Goal: Task Accomplishment & Management: Manage account settings

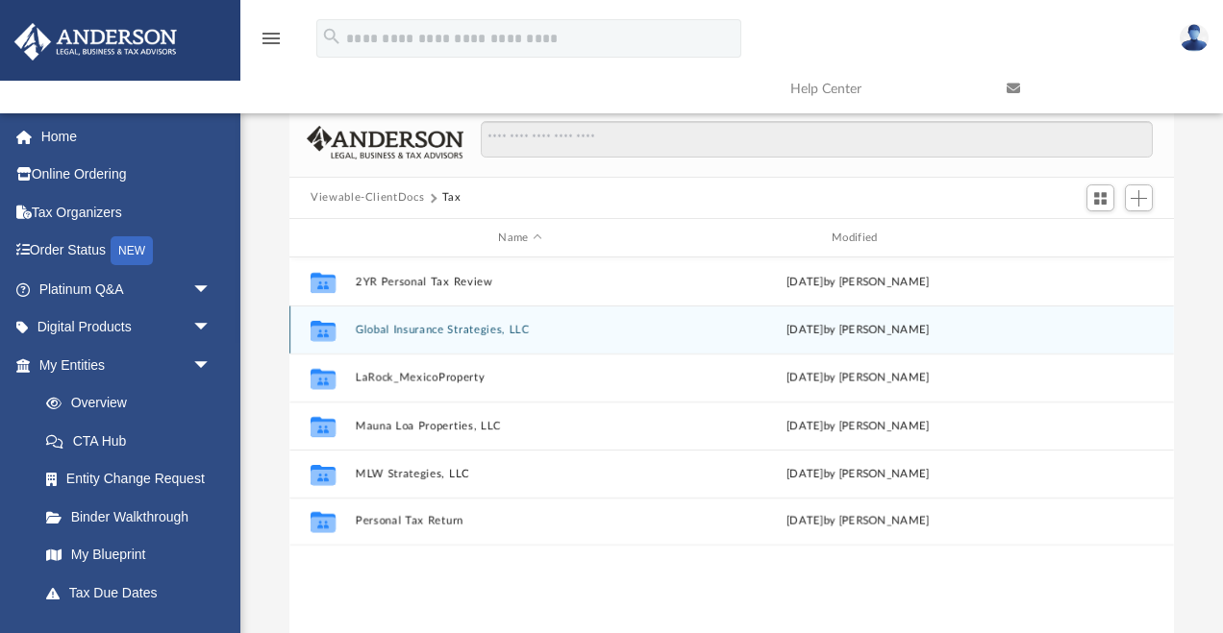
scroll to position [437, 884]
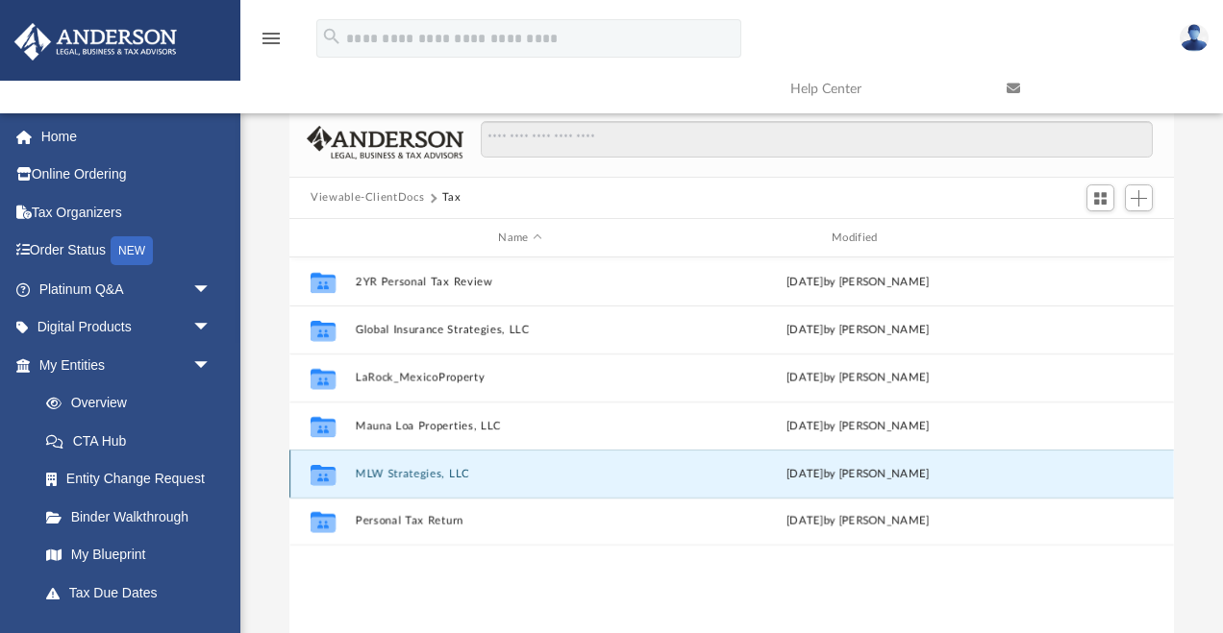
click at [393, 477] on button "MLW Strategies, LLC" at bounding box center [521, 474] width 330 height 12
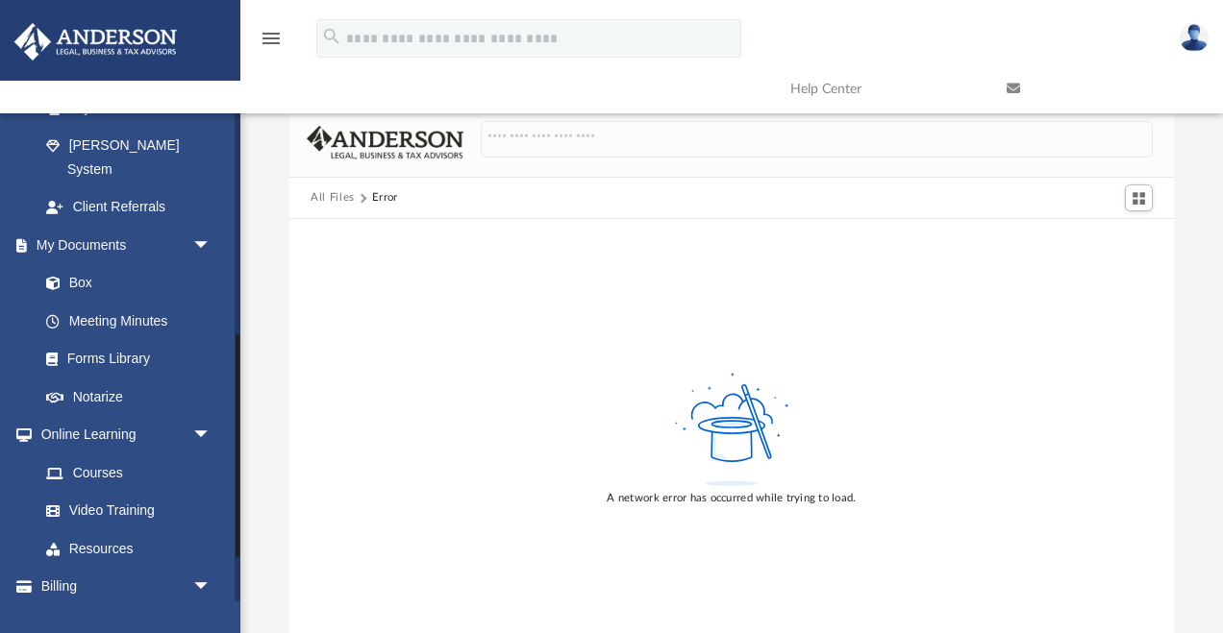
scroll to position [584, 0]
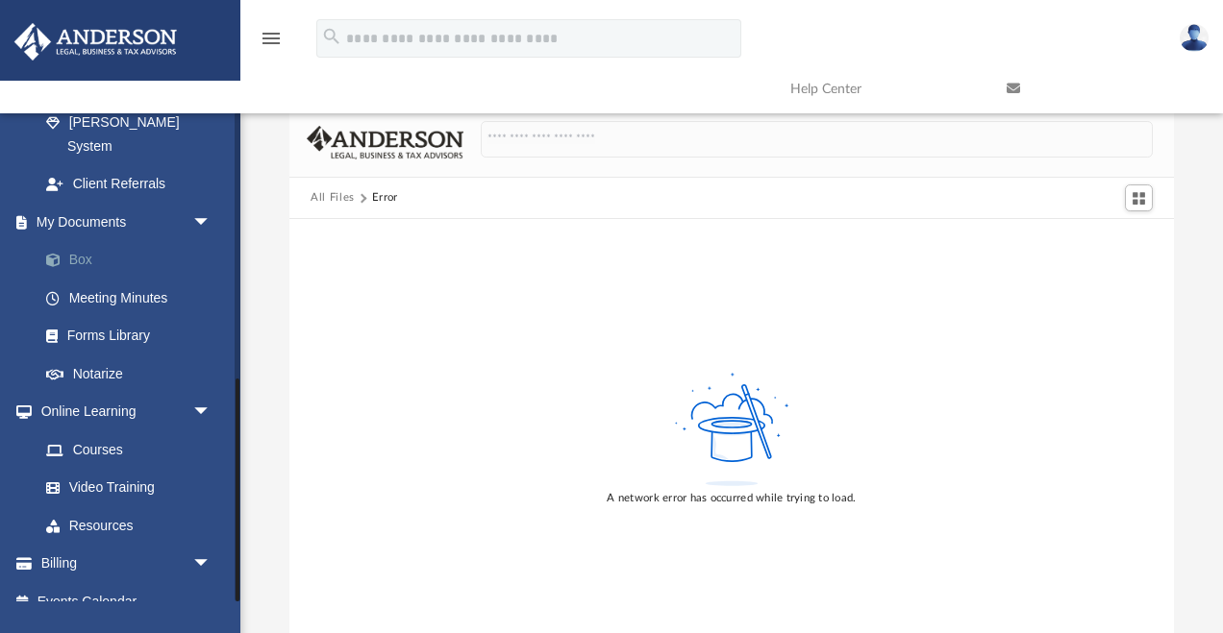
click at [98, 241] on link "Box" at bounding box center [133, 260] width 213 height 38
click at [1195, 42] on img at bounding box center [1193, 38] width 29 height 28
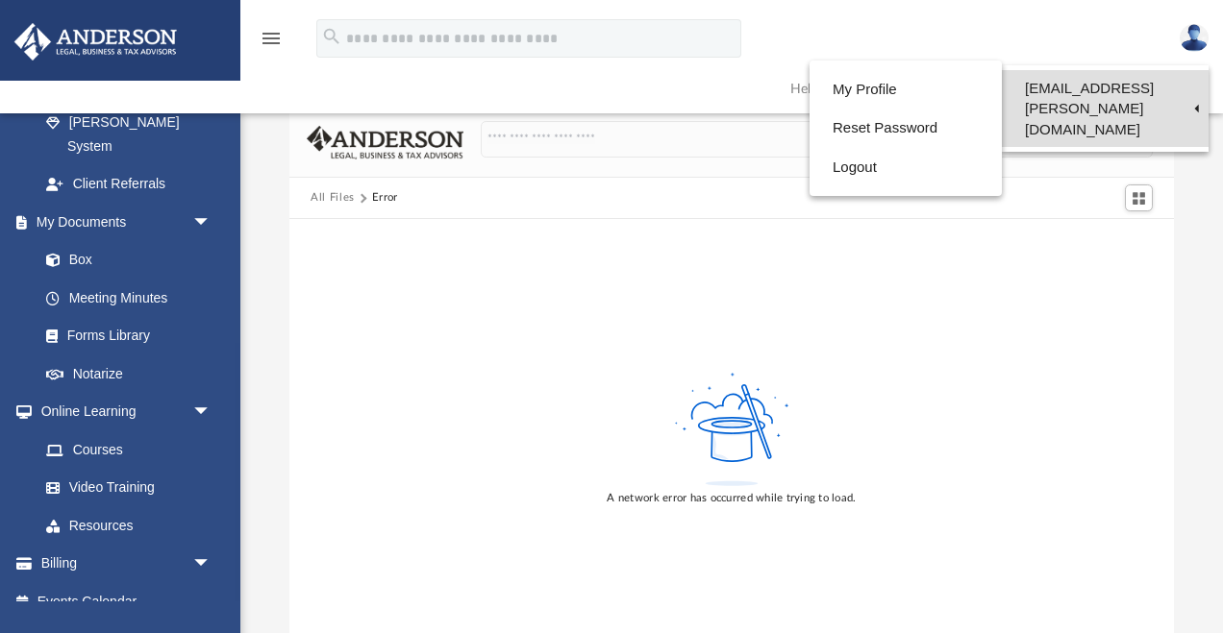
click at [1057, 80] on link "[EMAIL_ADDRESS][PERSON_NAME][DOMAIN_NAME]" at bounding box center [1104, 108] width 207 height 77
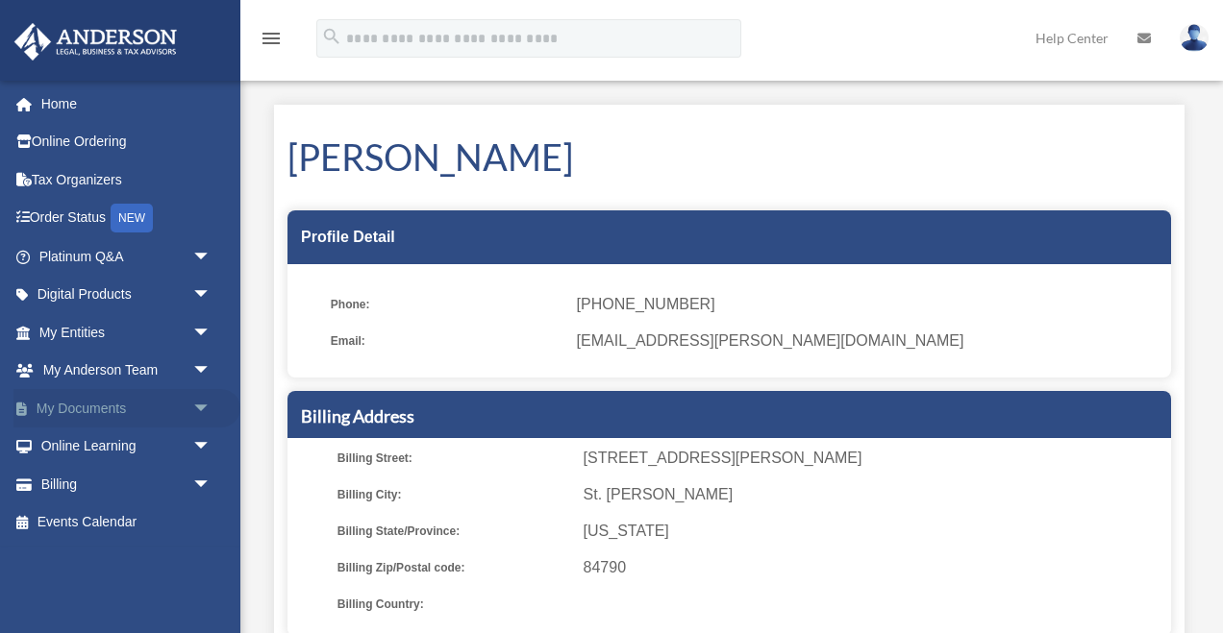
click at [87, 412] on link "My Documents arrow_drop_down" at bounding box center [126, 408] width 227 height 38
click at [200, 408] on span "arrow_drop_down" at bounding box center [211, 408] width 38 height 39
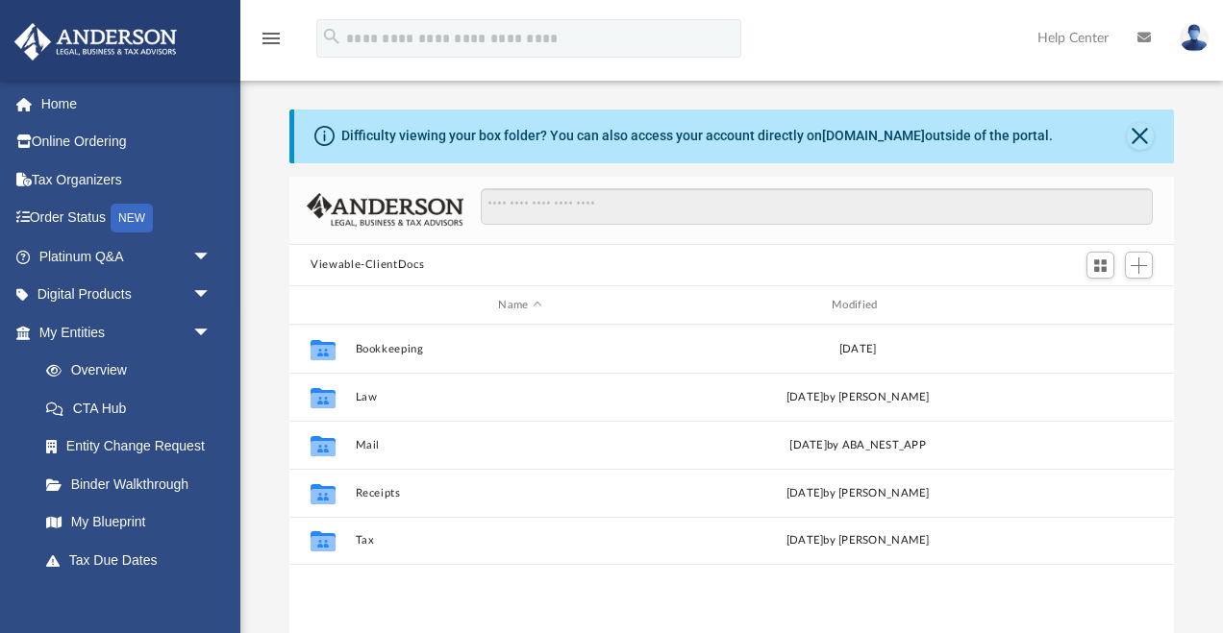
scroll to position [437, 884]
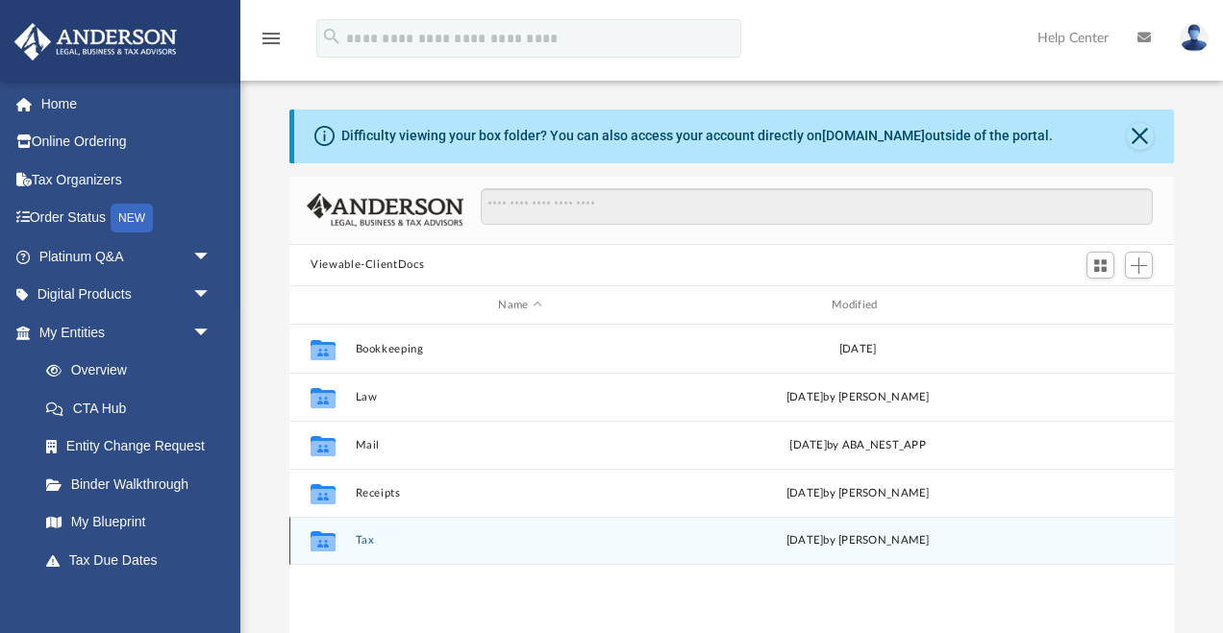
click at [324, 546] on icon "grid" at bounding box center [322, 541] width 25 height 20
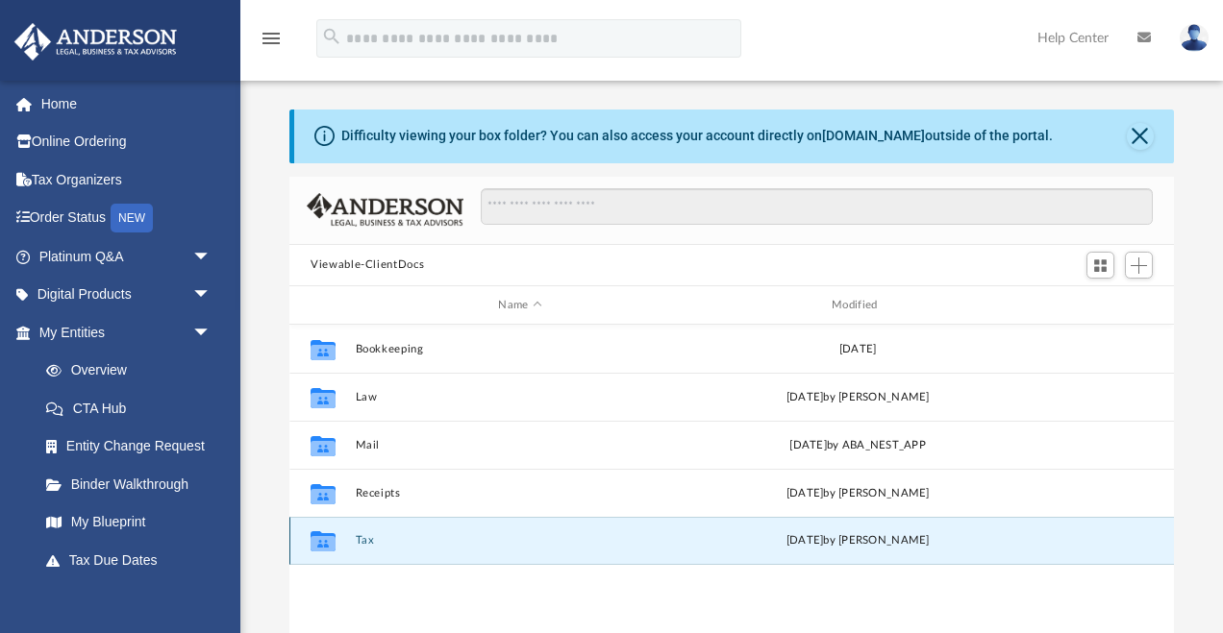
click at [365, 543] on button "Tax" at bounding box center [521, 541] width 330 height 12
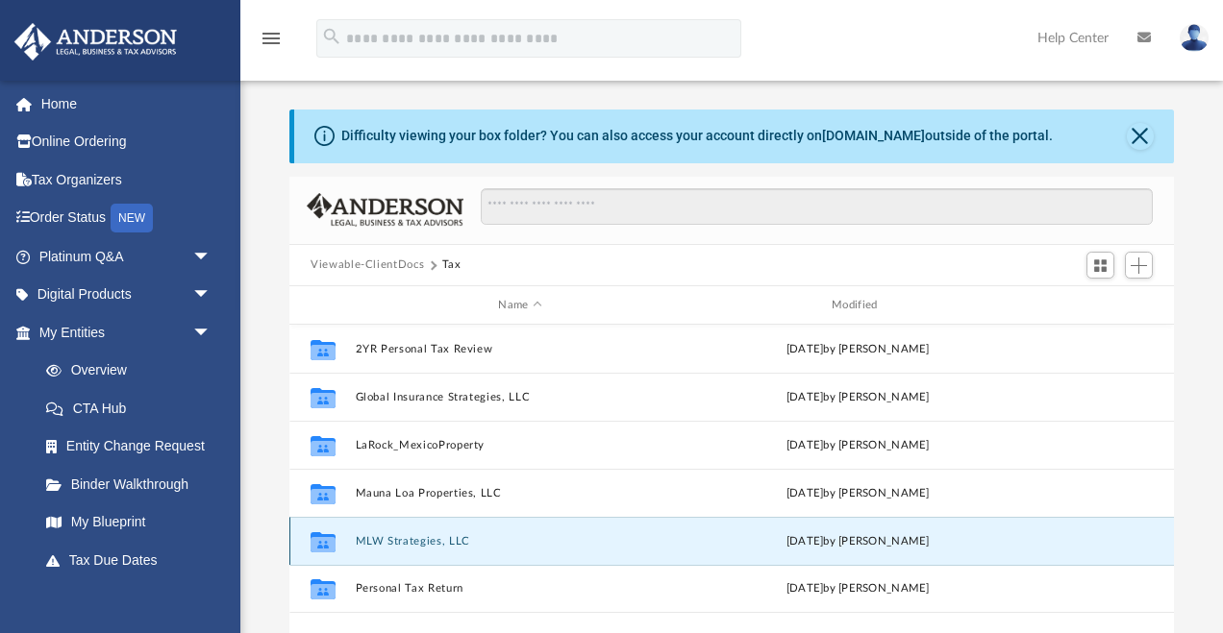
click at [405, 543] on button "MLW Strategies, LLC" at bounding box center [521, 541] width 330 height 12
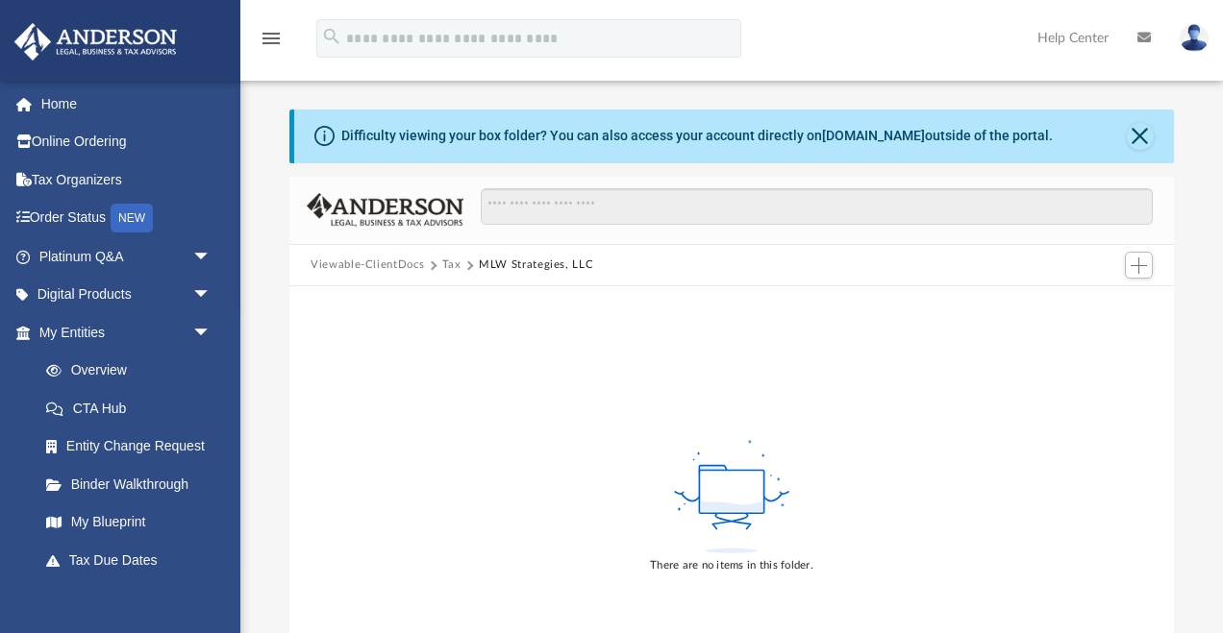
click at [448, 264] on button "Tax" at bounding box center [451, 265] width 19 height 17
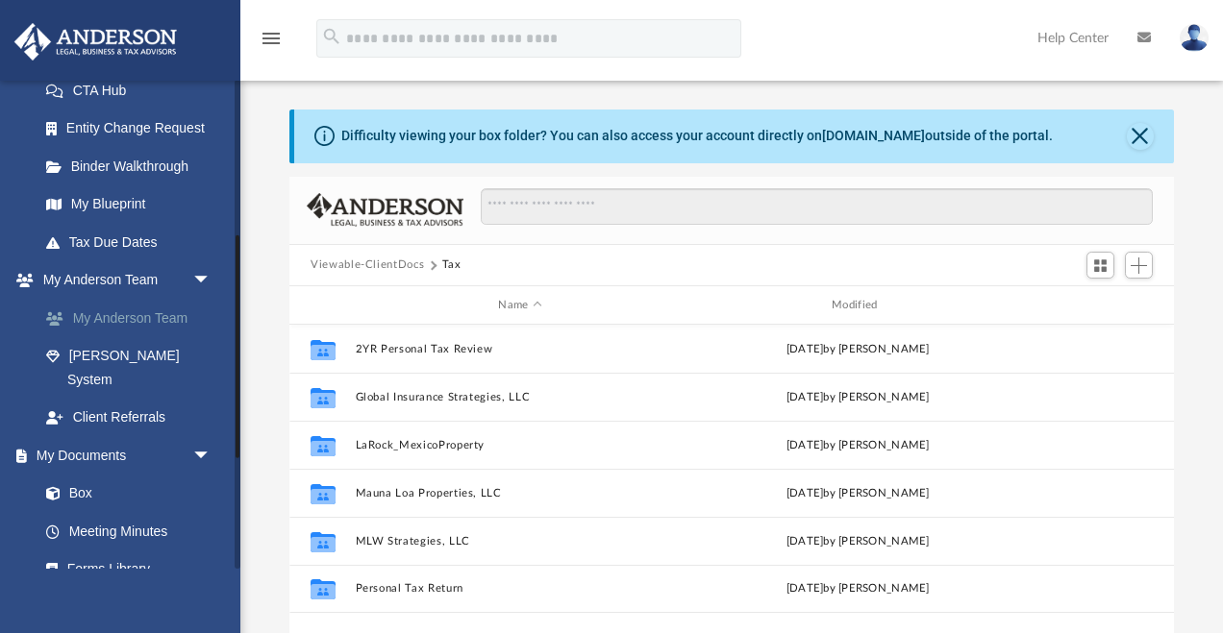
scroll to position [371, 0]
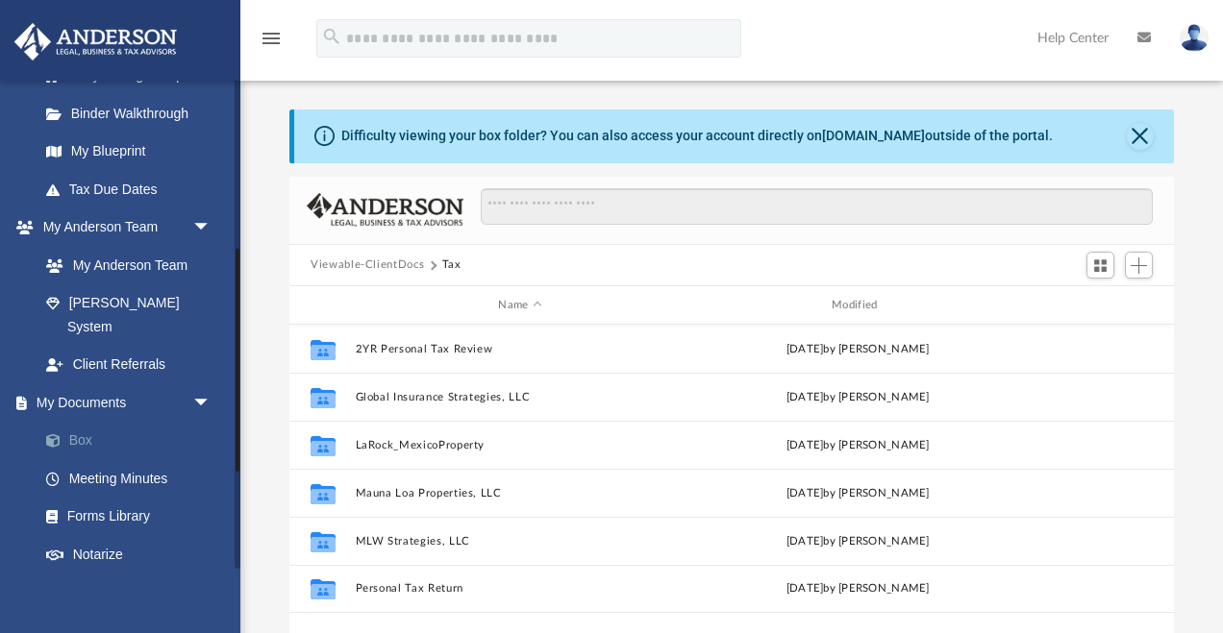
click at [87, 422] on link "Box" at bounding box center [133, 441] width 213 height 38
click at [76, 422] on link "Box" at bounding box center [133, 441] width 213 height 38
click at [372, 266] on button "Viewable-ClientDocs" at bounding box center [366, 265] width 113 height 17
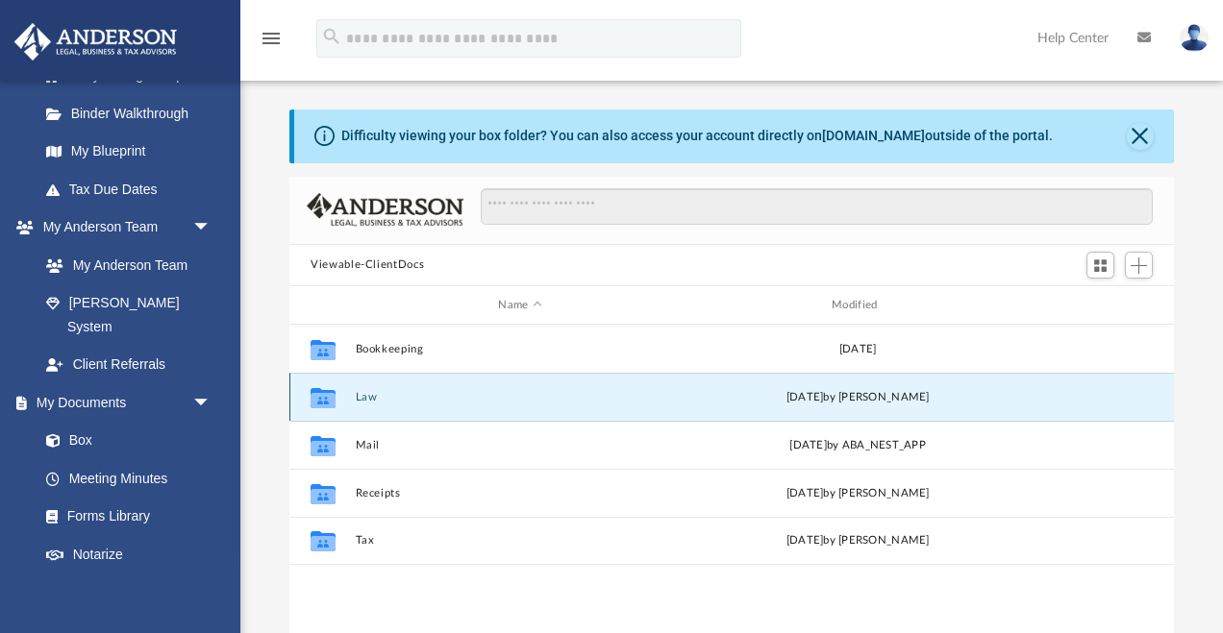
click at [367, 400] on button "Law" at bounding box center [521, 397] width 330 height 12
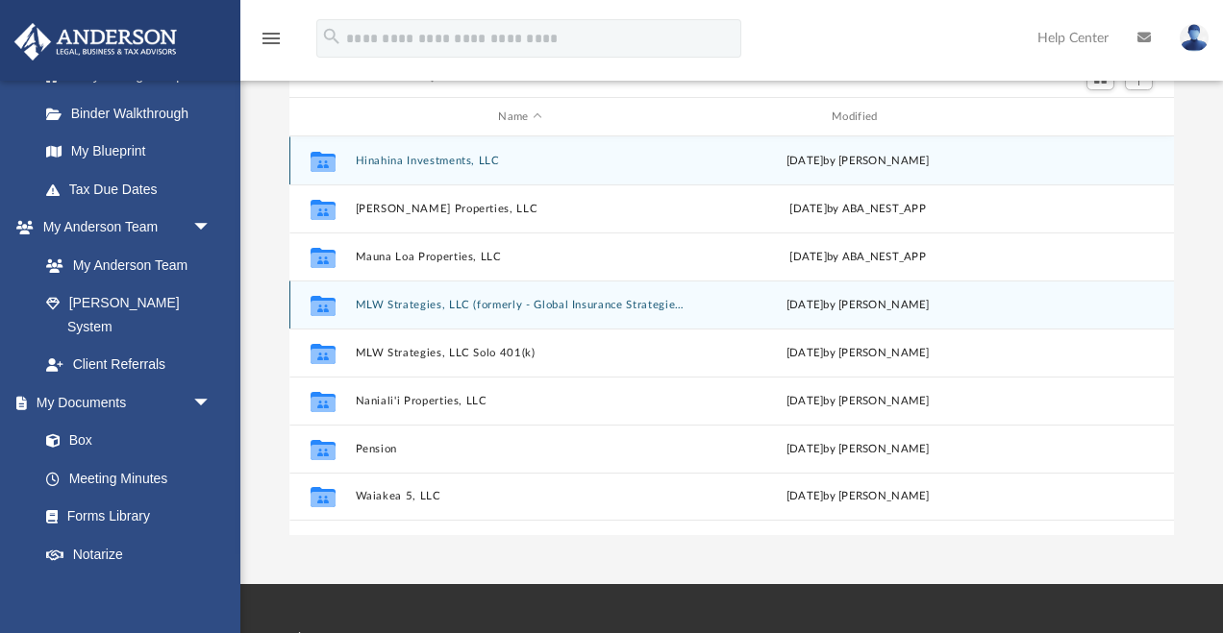
scroll to position [204, 0]
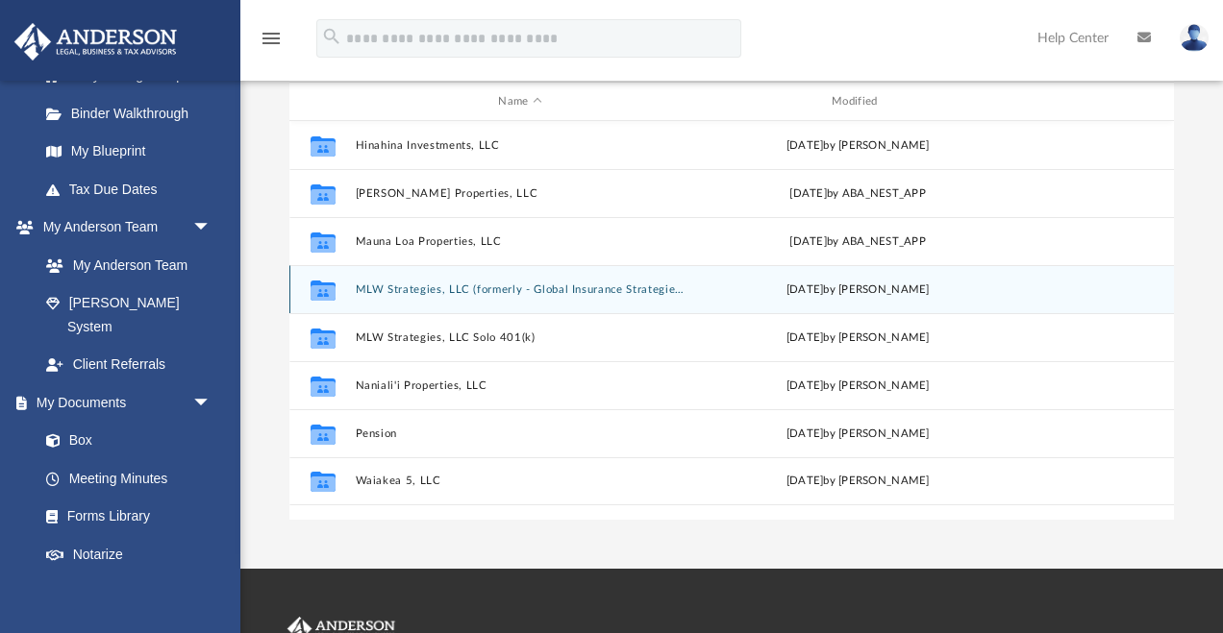
click at [417, 287] on button "MLW Strategies, LLC (formerly - Global Insurance Strategies, LLC)" at bounding box center [521, 290] width 330 height 12
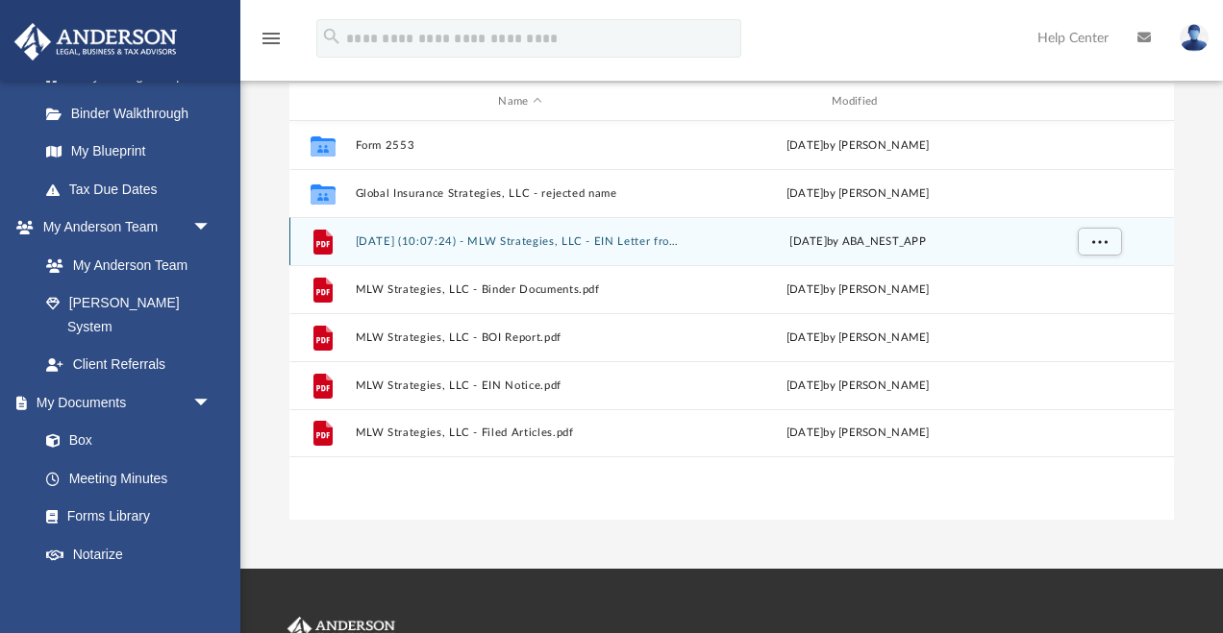
click at [463, 237] on button "2024.06.28 (10:07:24) - MLW Strategies, LLC - EIN Letter from IRS.pdf" at bounding box center [521, 241] width 330 height 12
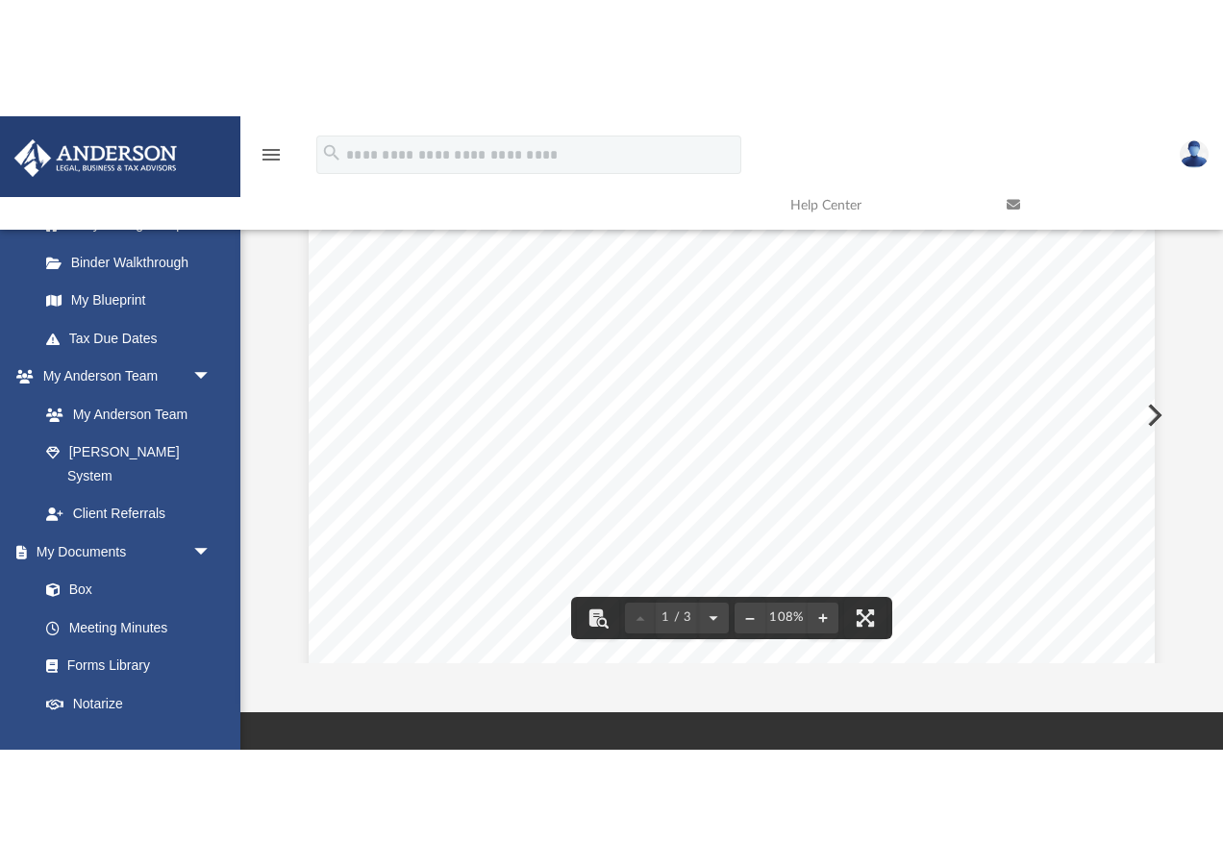
scroll to position [69, 0]
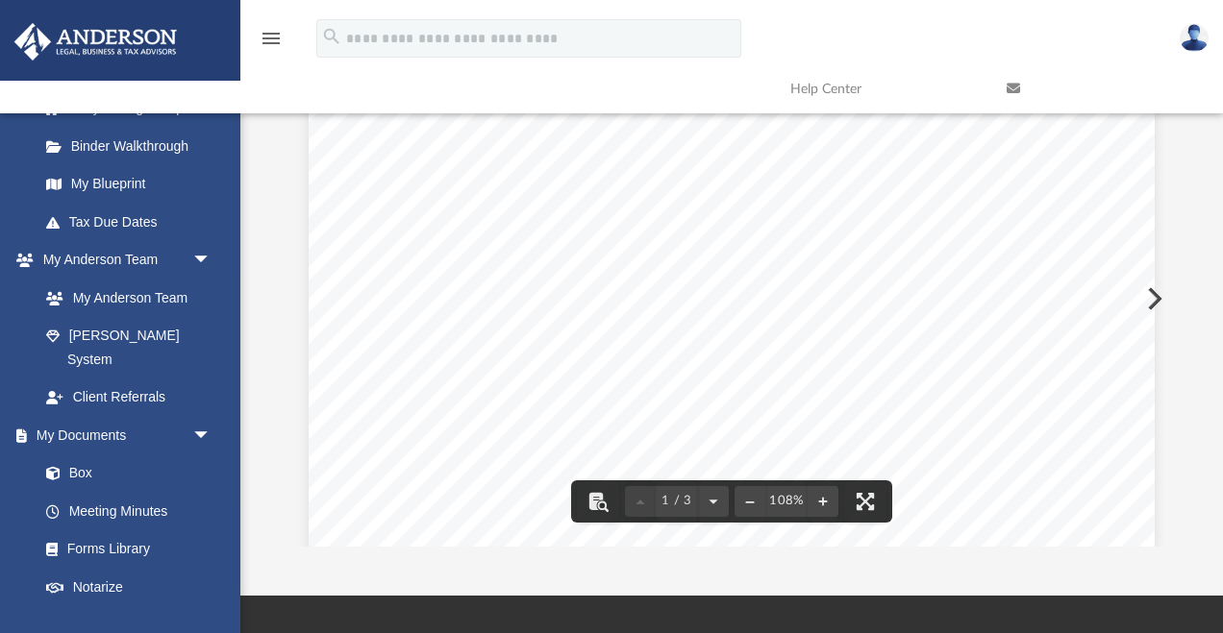
drag, startPoint x: 947, startPoint y: 165, endPoint x: 867, endPoint y: 165, distance: 79.8
click at [867, 165] on div "Page 1" at bounding box center [732, 541] width 846 height 1092
click at [1156, 299] on button "Preview" at bounding box center [1152, 299] width 42 height 54
click at [1150, 302] on div "Matthew Brian Wade and Lisa May Wade 15 - 1740 Hinahin A13 Keaau , Hawaii 96749…" at bounding box center [732, 611] width 846 height 1095
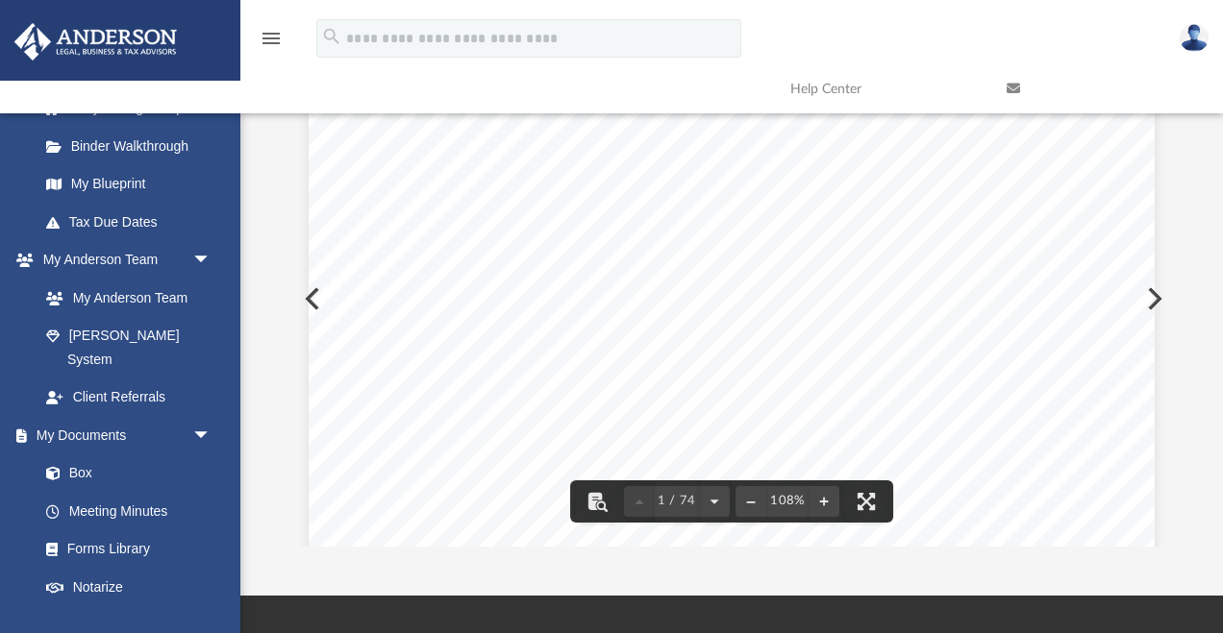
click at [307, 301] on button "Preview" at bounding box center [310, 299] width 42 height 54
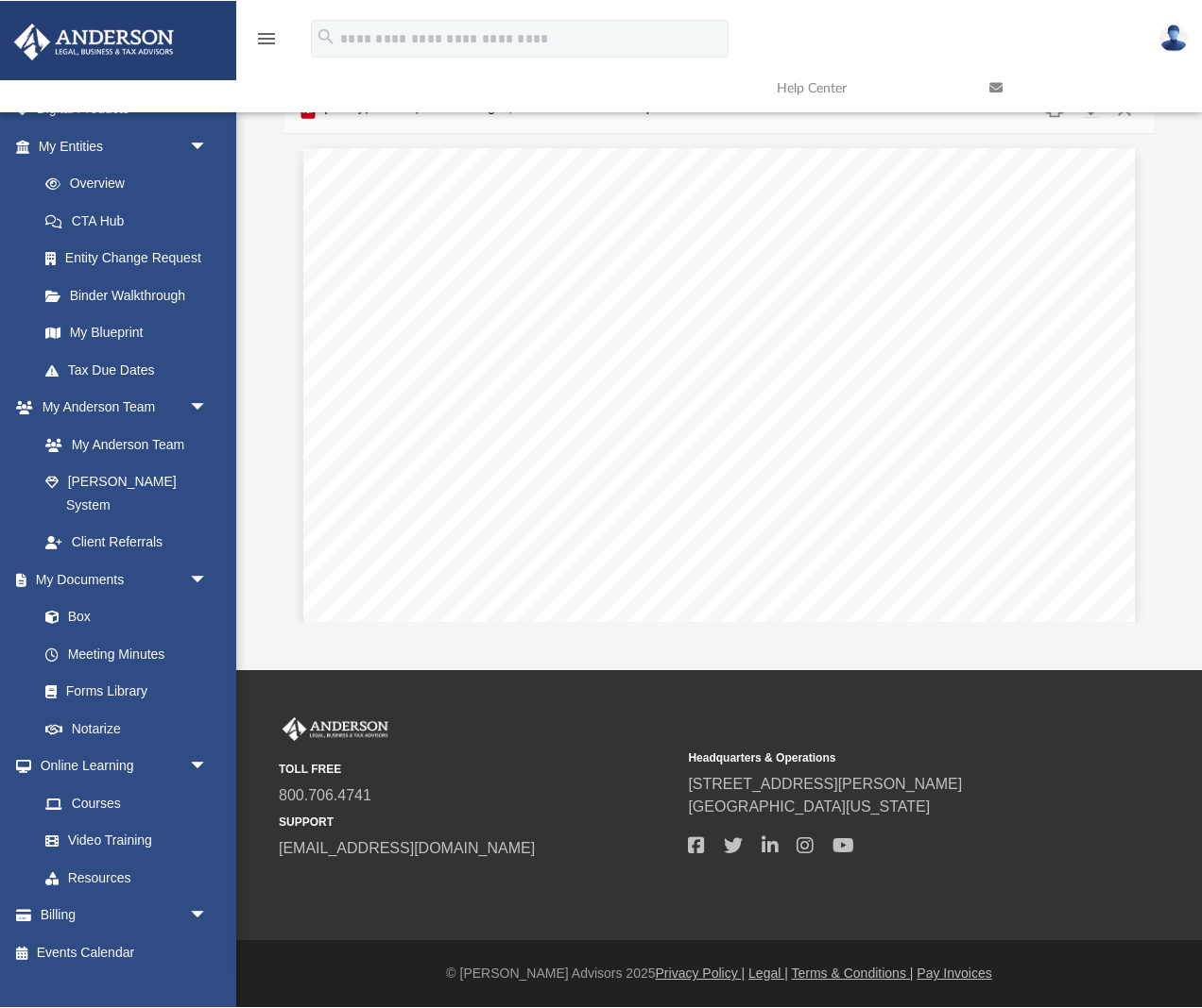
scroll to position [87, 0]
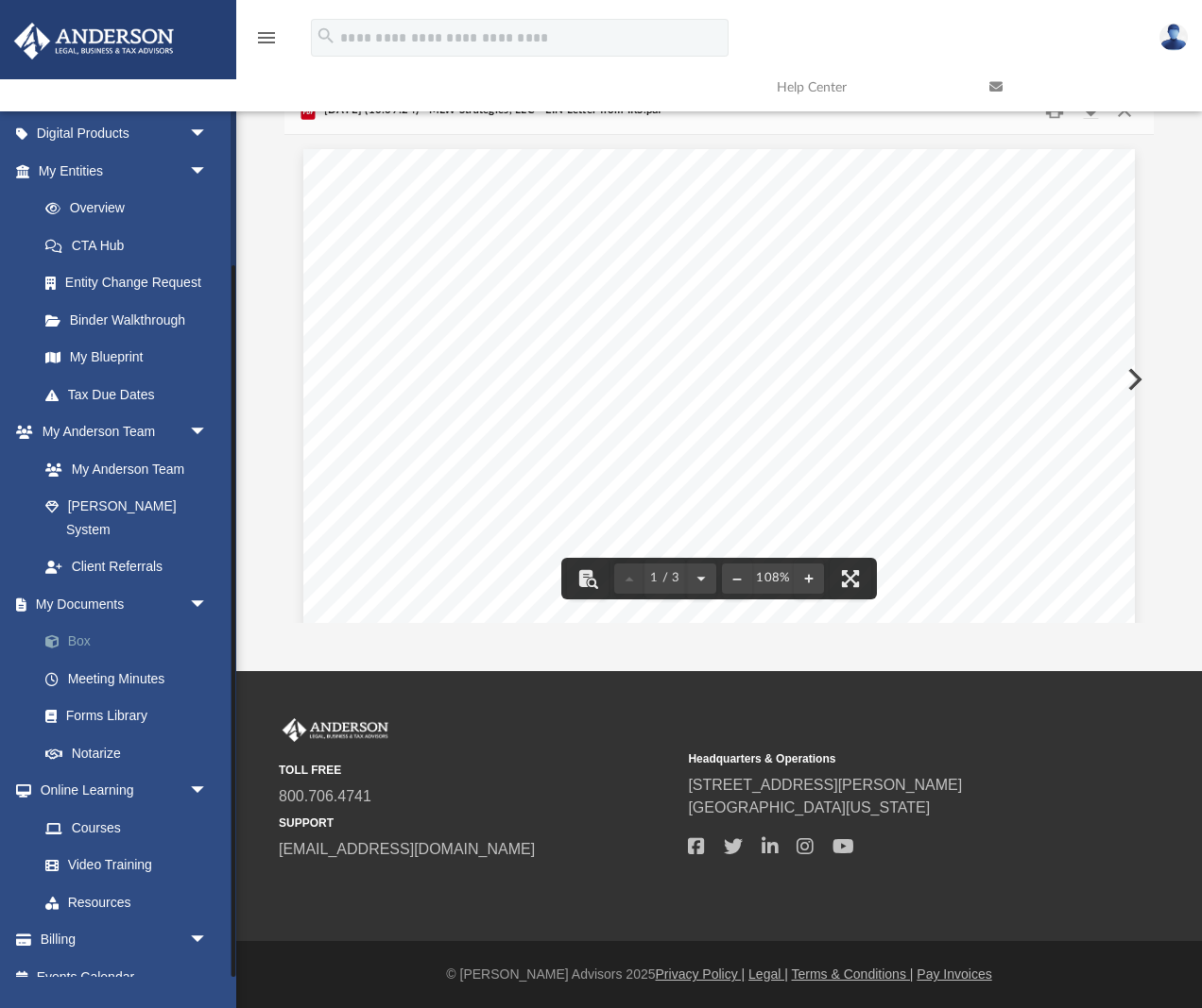
click at [88, 621] on link "Box" at bounding box center [131, 642] width 209 height 37
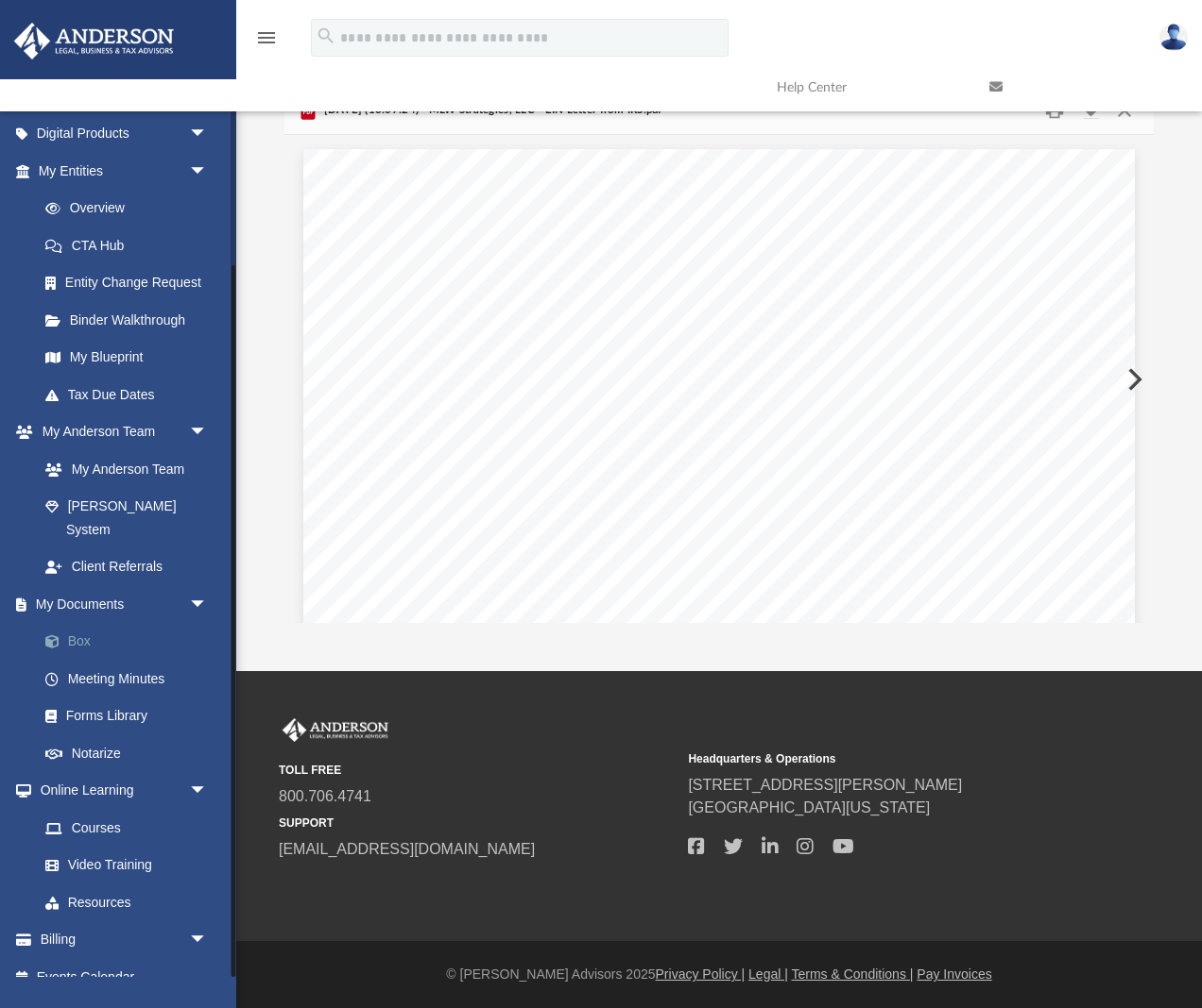
click at [81, 621] on link "Box" at bounding box center [131, 642] width 209 height 37
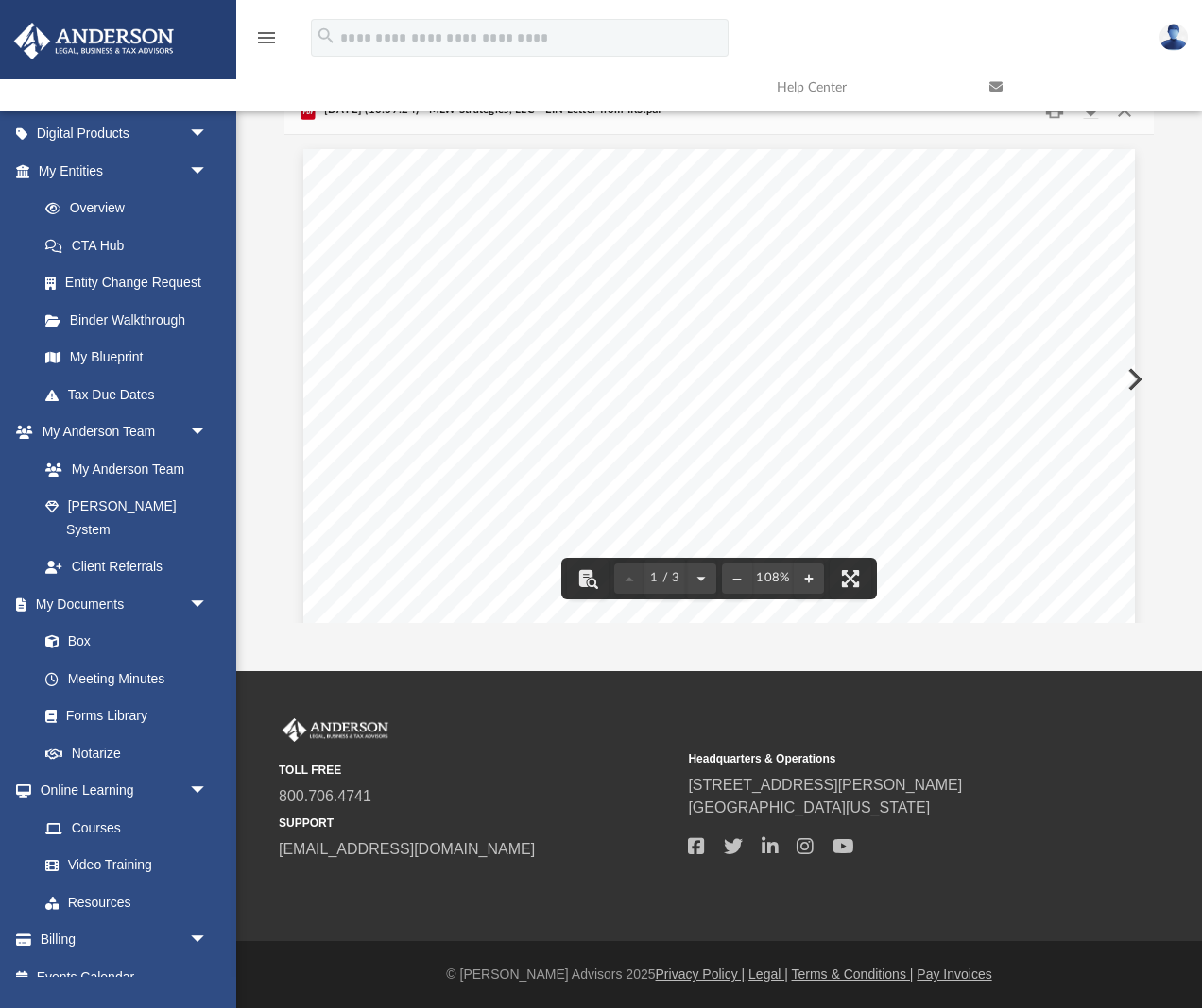
scroll to position [0, 0]
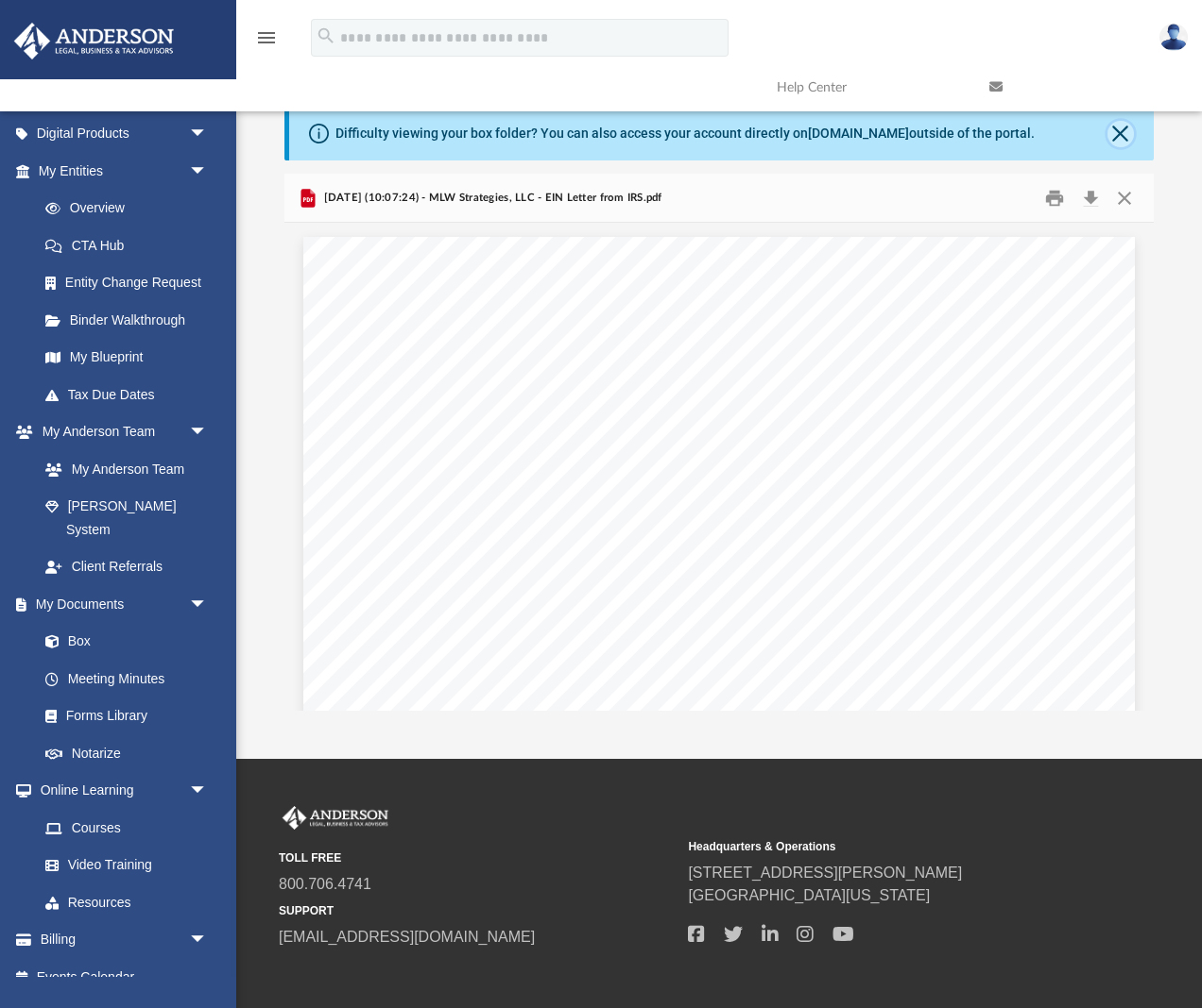
click at [1124, 139] on button "Close" at bounding box center [1119, 134] width 27 height 27
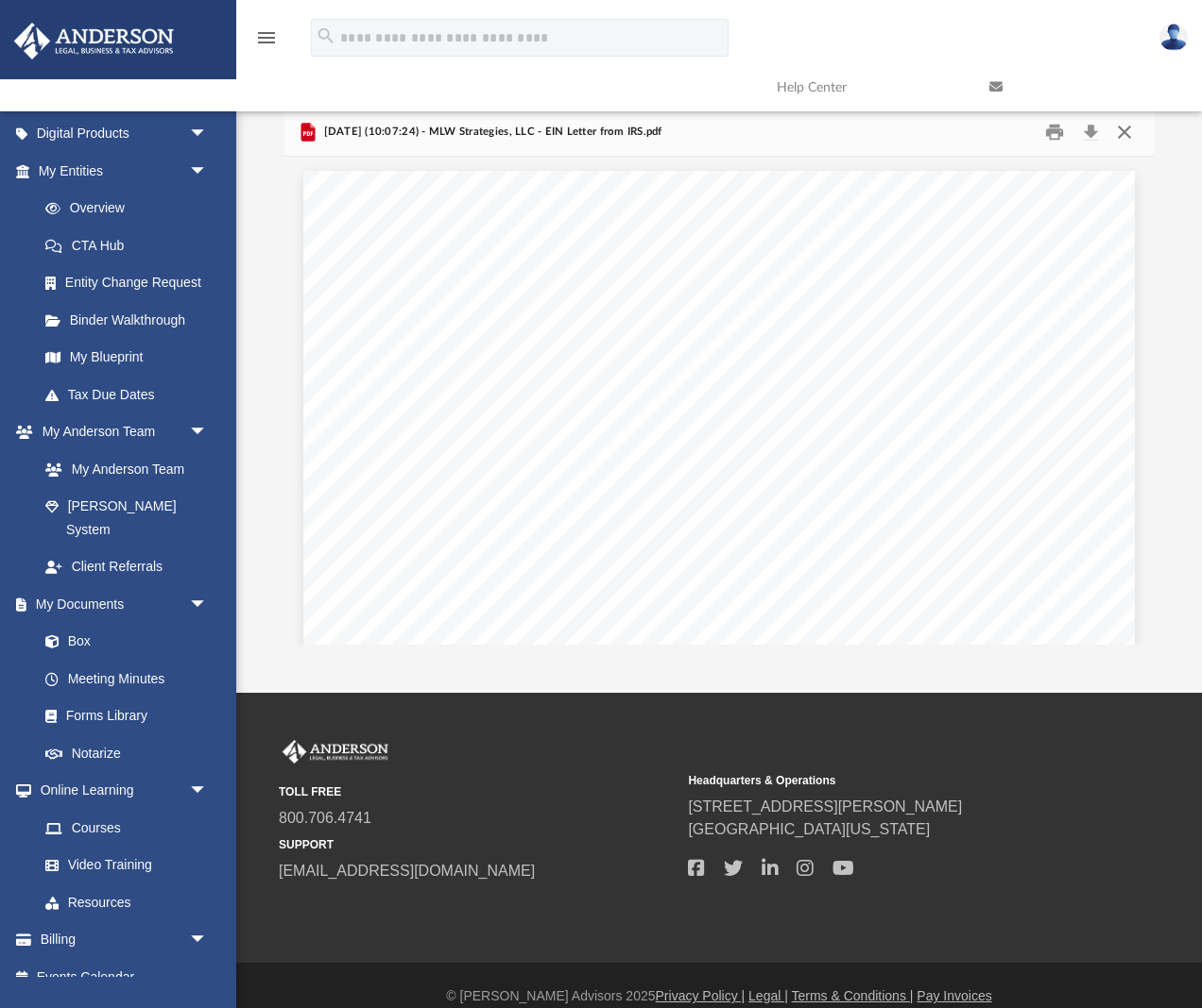
click at [1123, 133] on button "Close" at bounding box center [1123, 132] width 34 height 29
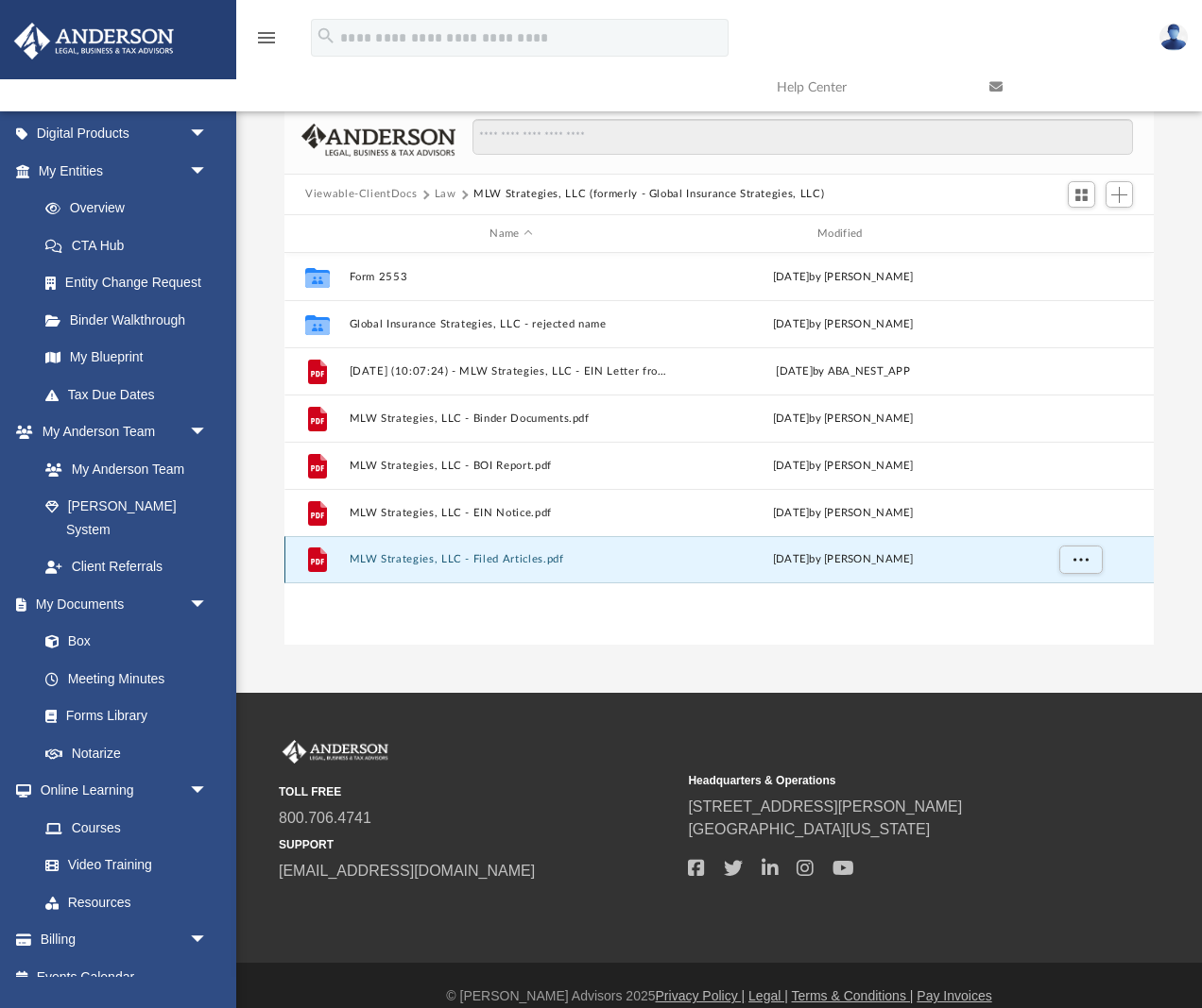
click at [428, 559] on button "MLW Strategies, LLC - Filed Articles.pdf" at bounding box center [512, 560] width 324 height 12
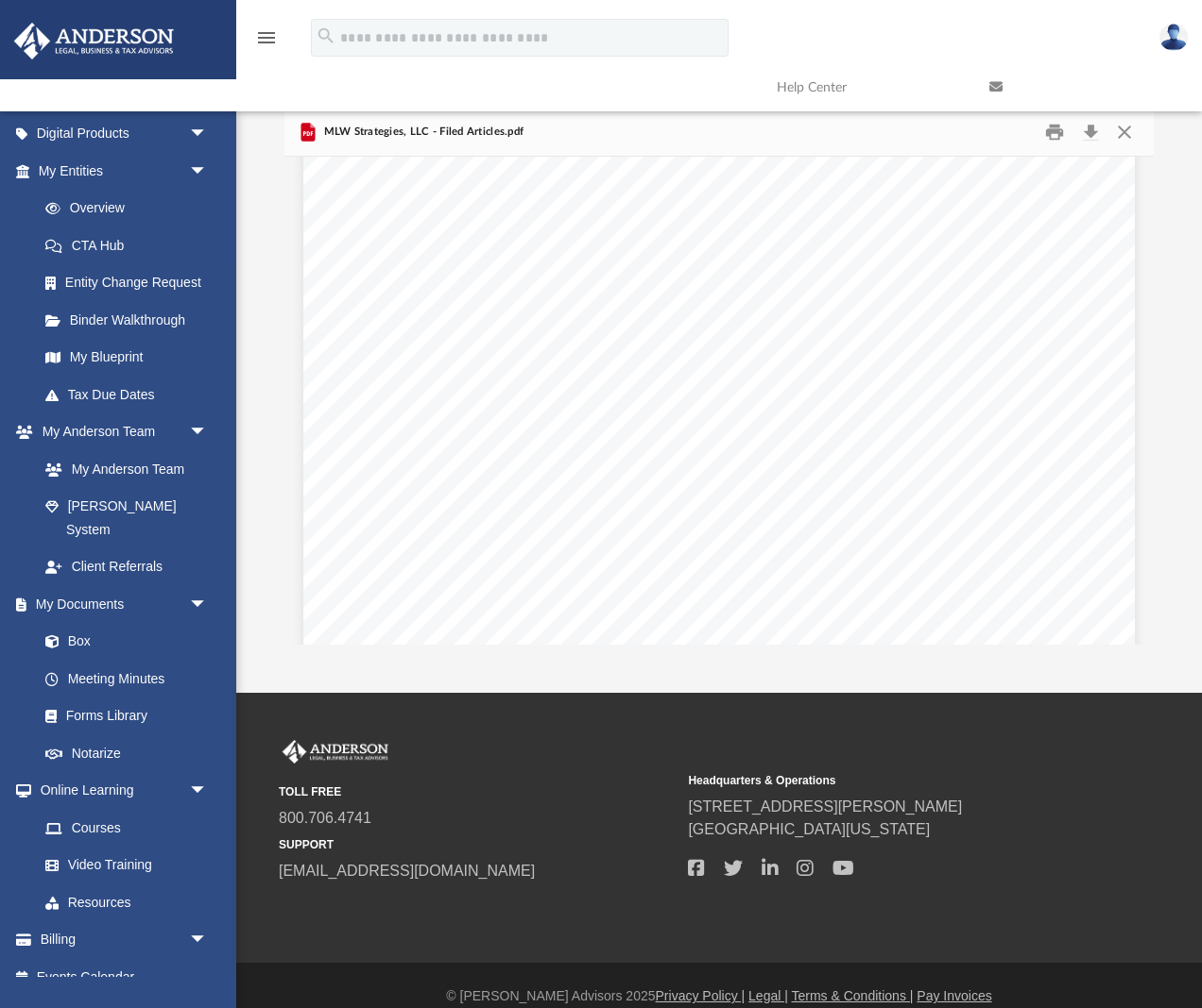
scroll to position [185, 0]
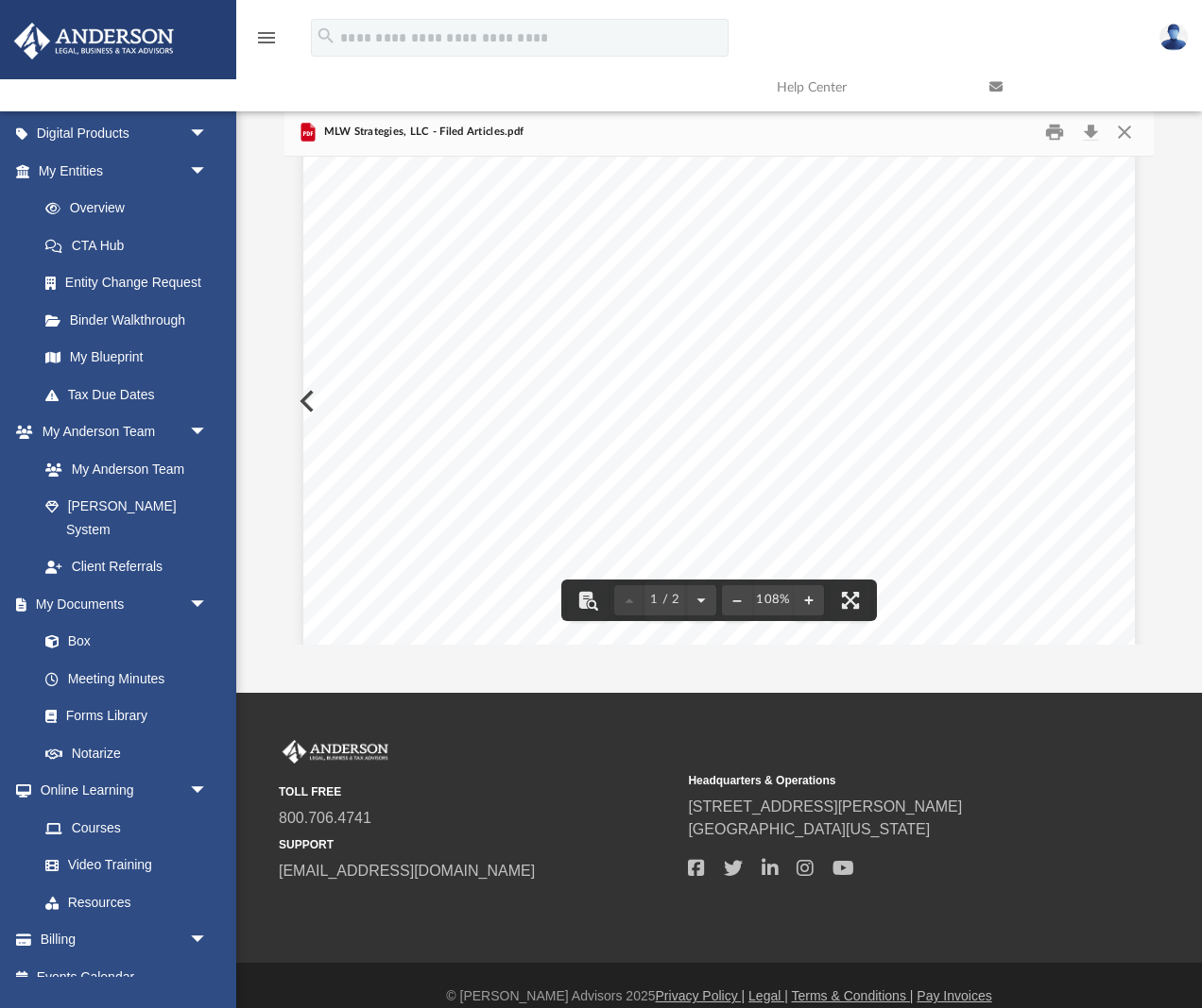
click at [716, 408] on div "Page 1" at bounding box center [719, 524] width 831 height 1076
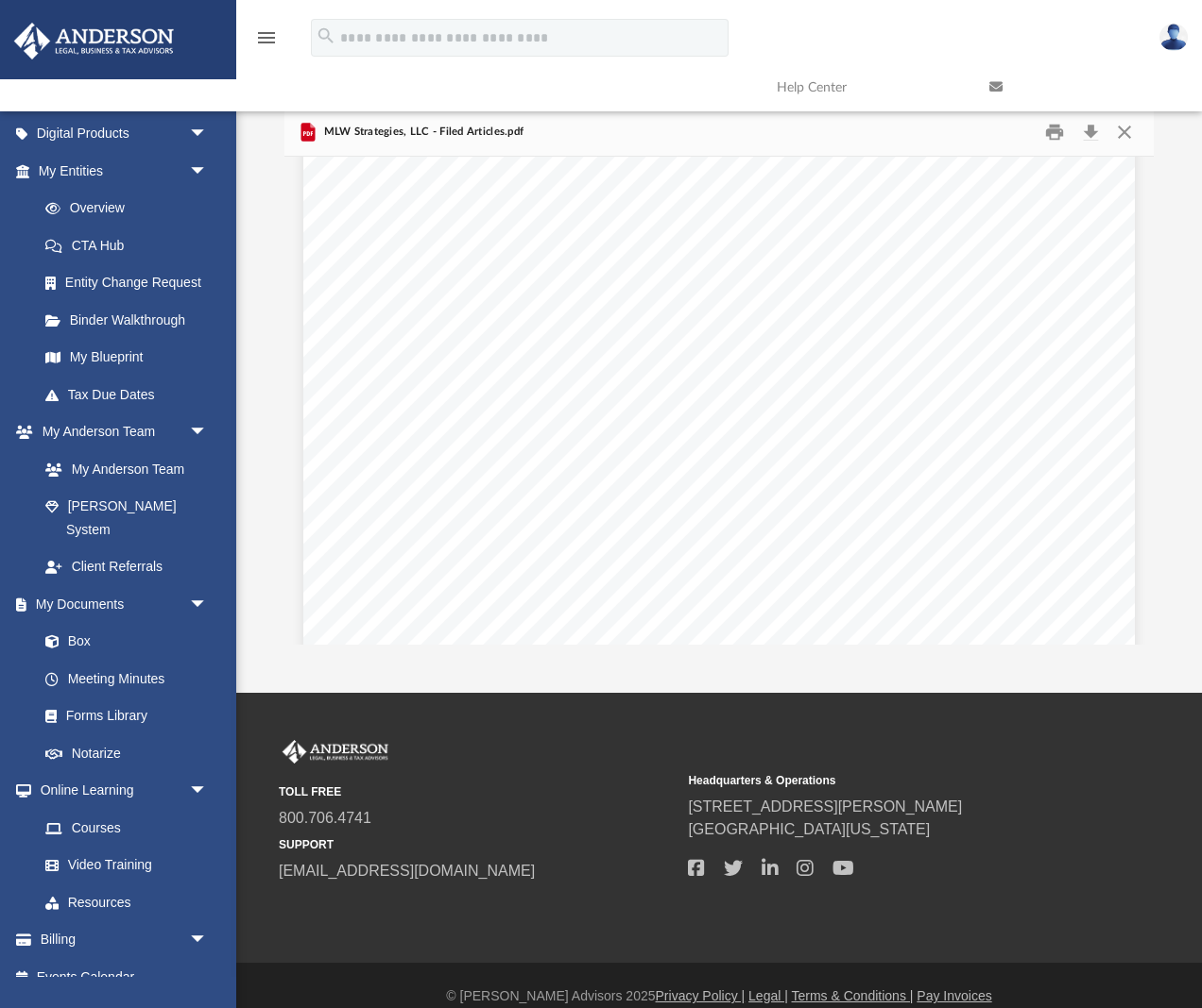
scroll to position [17, 0]
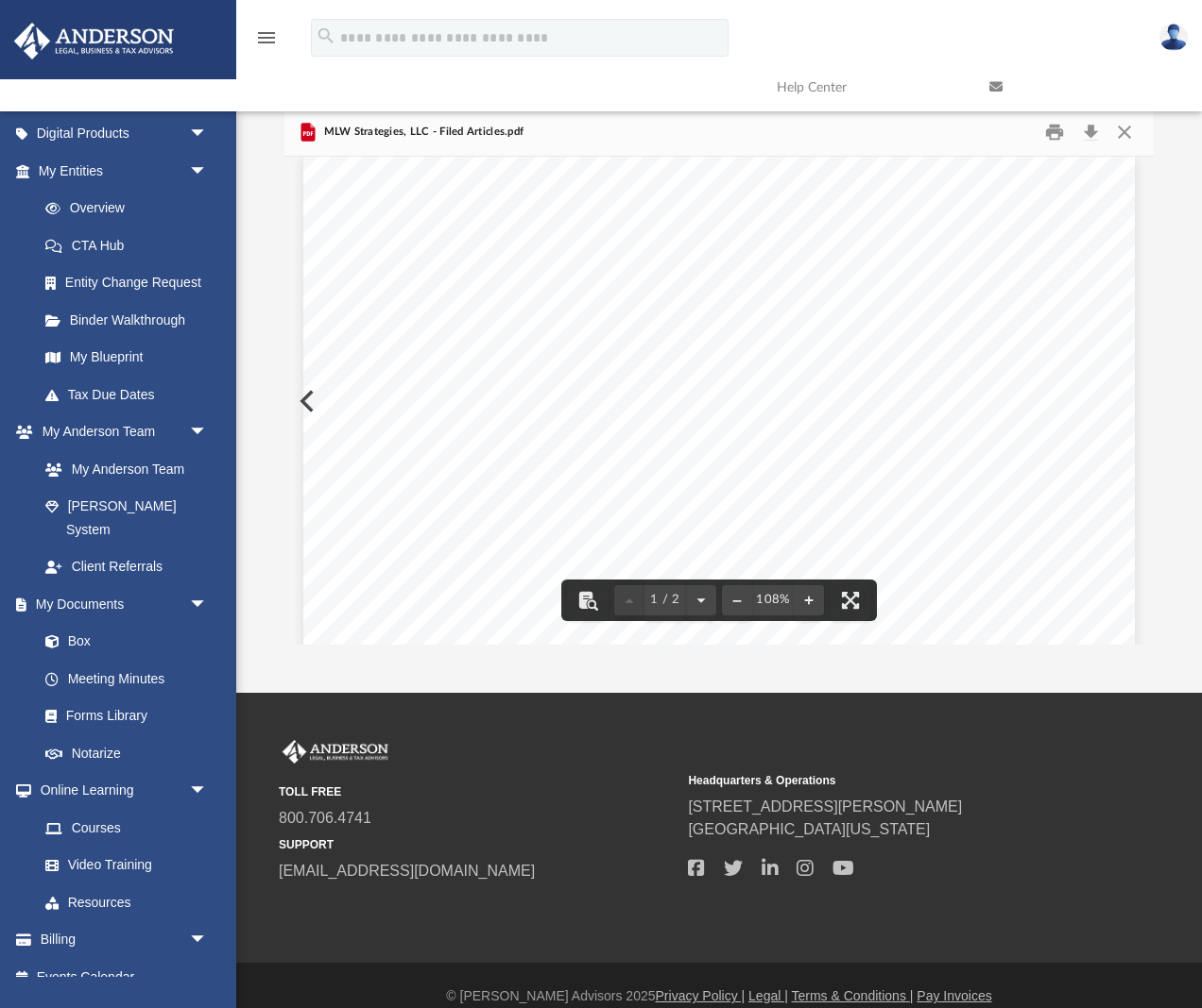
click at [307, 401] on div "Page 1" at bounding box center [719, 692] width 831 height 1076
click at [302, 405] on button "Preview" at bounding box center [305, 402] width 41 height 53
click at [308, 404] on div "Page 1" at bounding box center [719, 708] width 831 height 1076
click at [299, 404] on button "Preview" at bounding box center [305, 402] width 41 height 53
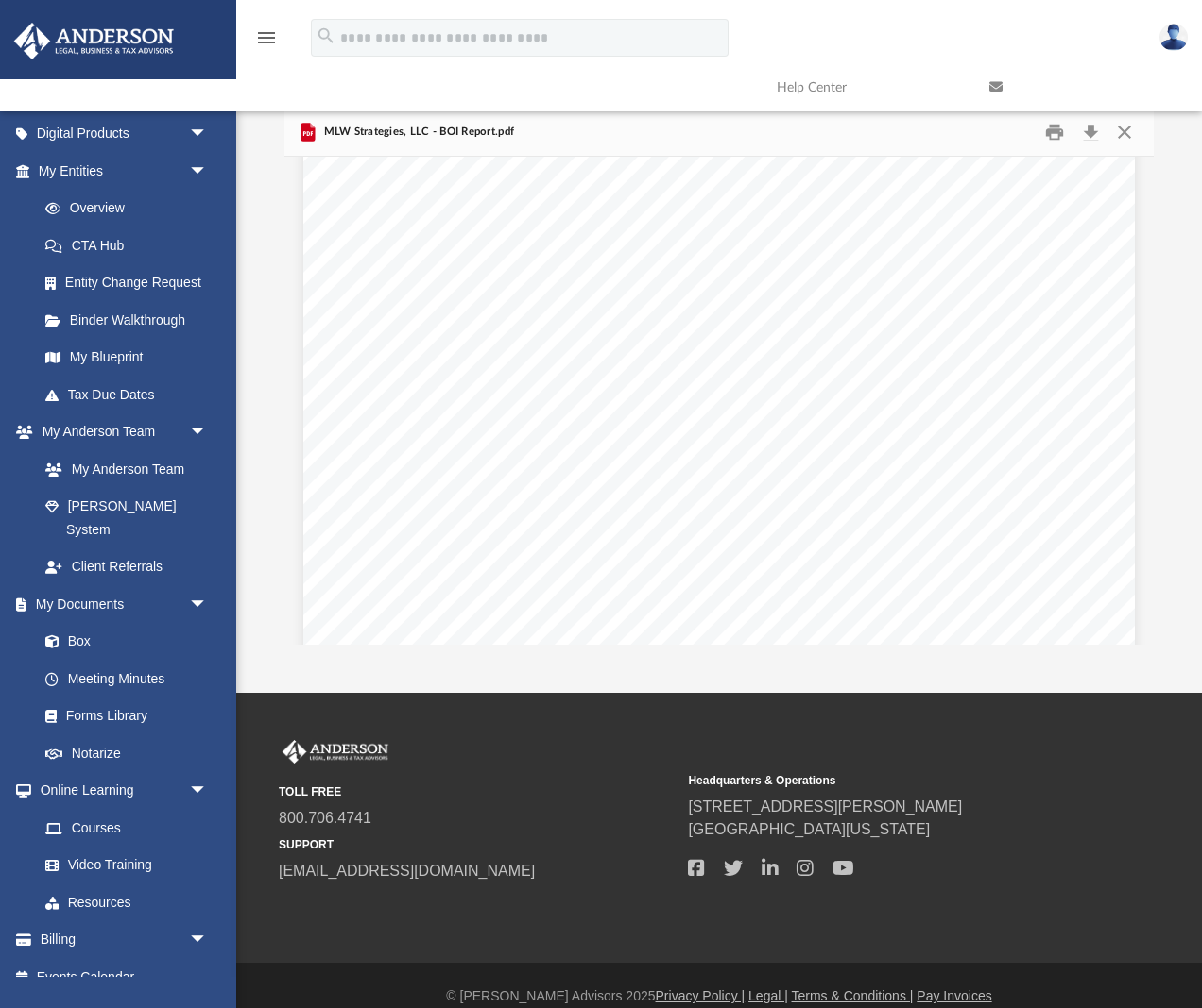
scroll to position [0, 0]
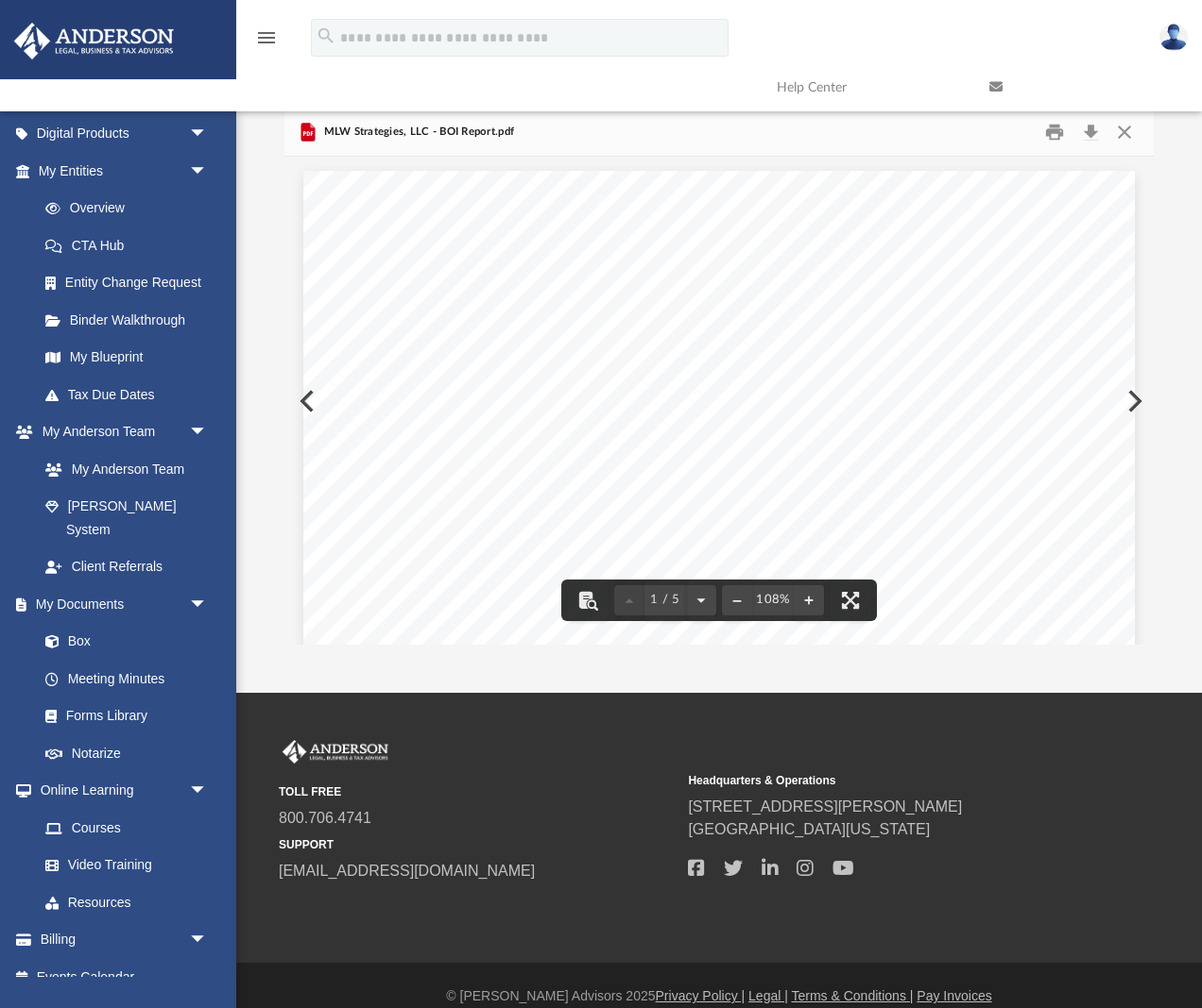
click at [297, 402] on button "Preview" at bounding box center [305, 402] width 41 height 53
click at [1126, 134] on button "Close" at bounding box center [1123, 132] width 34 height 29
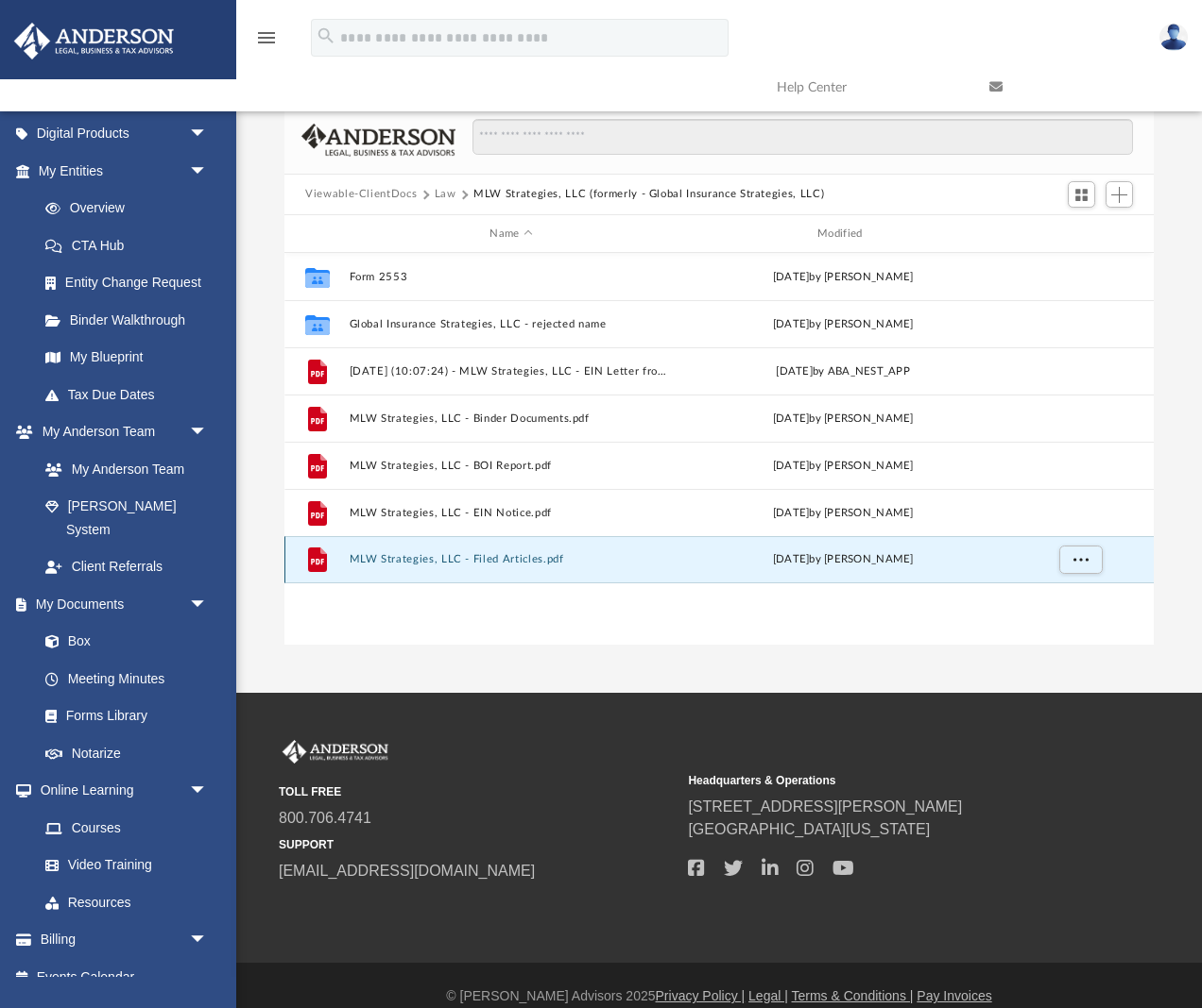
click at [406, 563] on button "MLW Strategies, LLC - Filed Articles.pdf" at bounding box center [512, 560] width 324 height 12
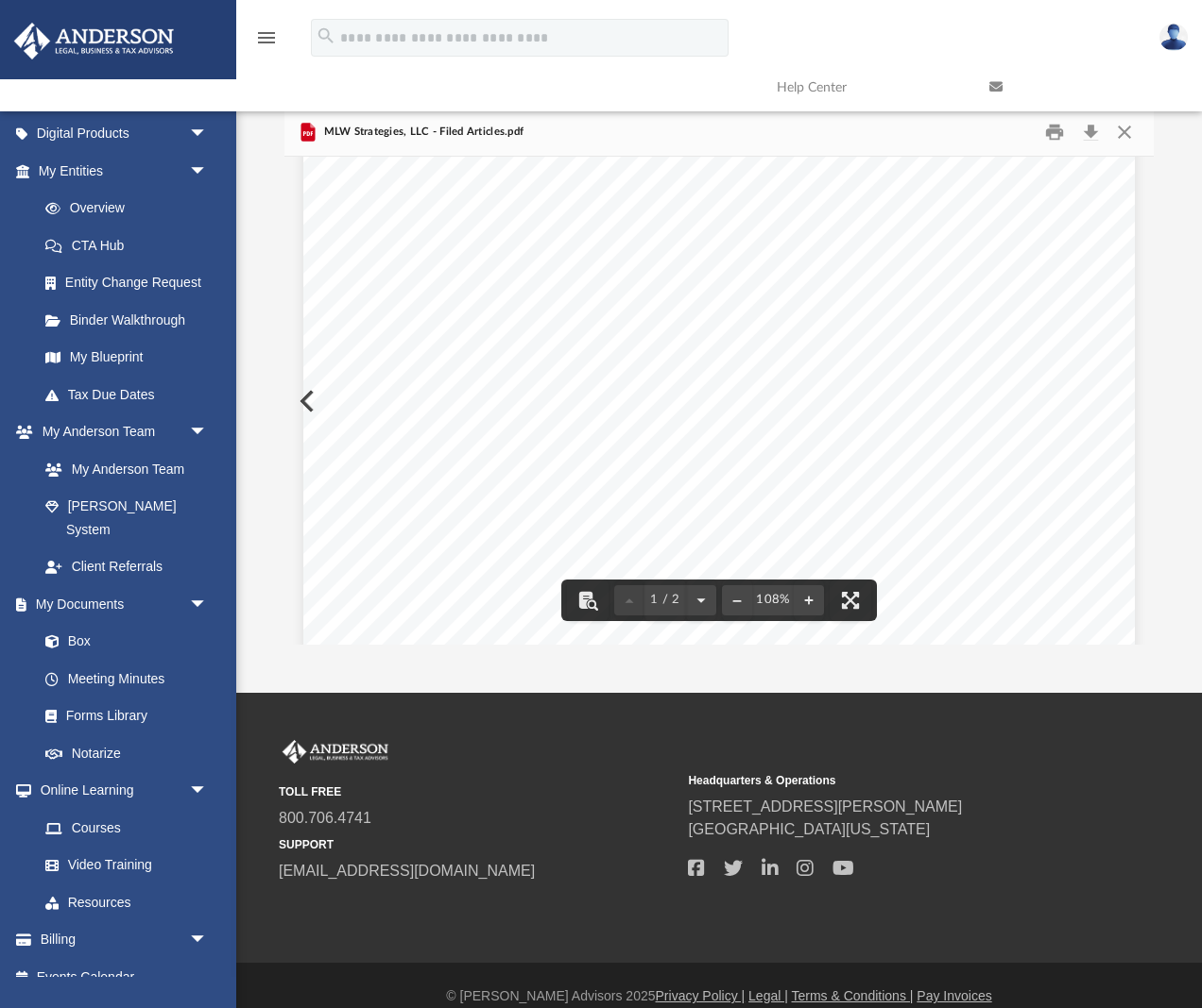
scroll to position [171, 0]
click at [87, 621] on link "Box" at bounding box center [131, 642] width 209 height 37
click at [79, 621] on link "Box" at bounding box center [131, 642] width 209 height 37
click at [1122, 132] on button "Close" at bounding box center [1123, 132] width 34 height 29
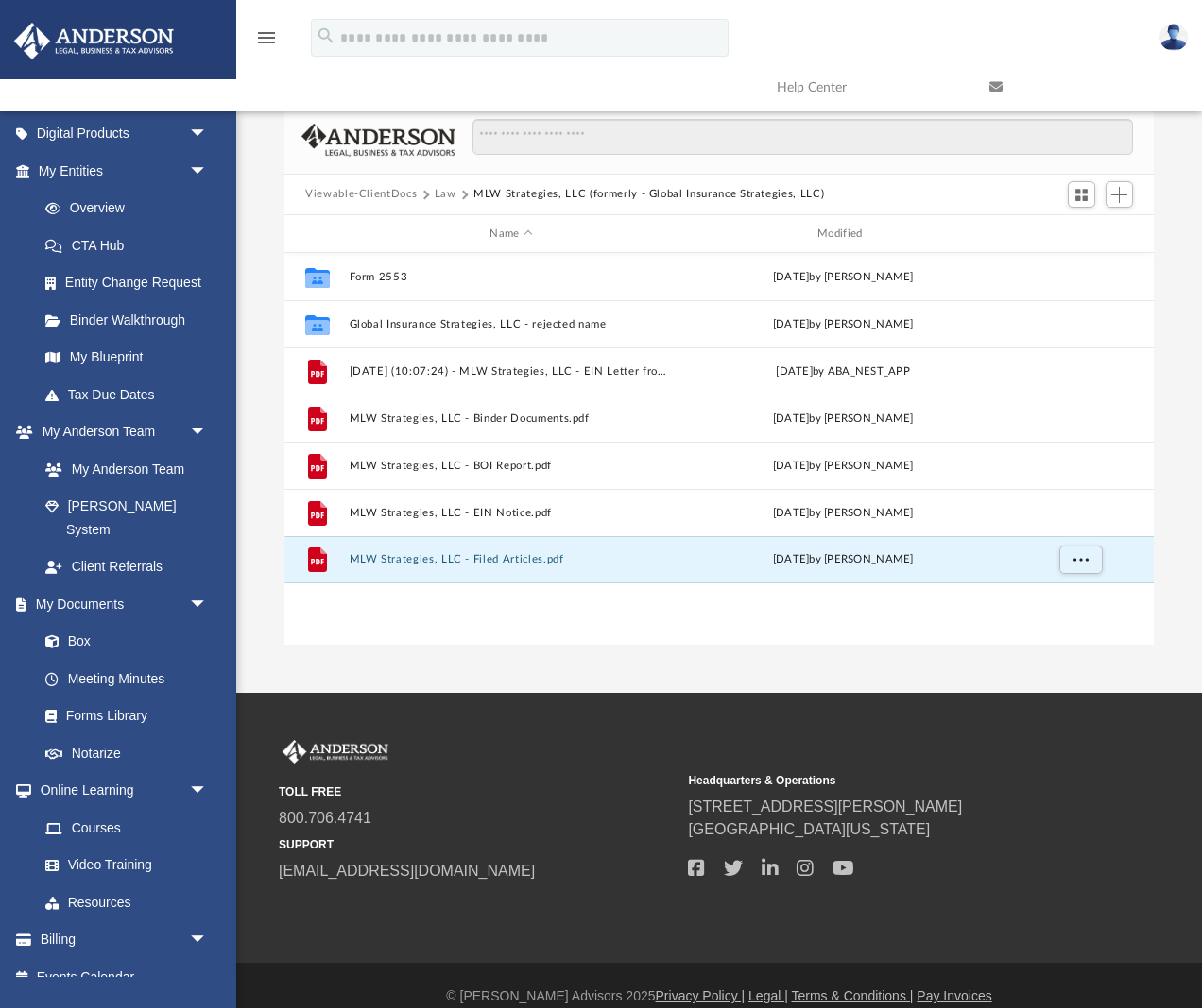
click at [387, 196] on button "Viewable-ClientDocs" at bounding box center [360, 194] width 111 height 17
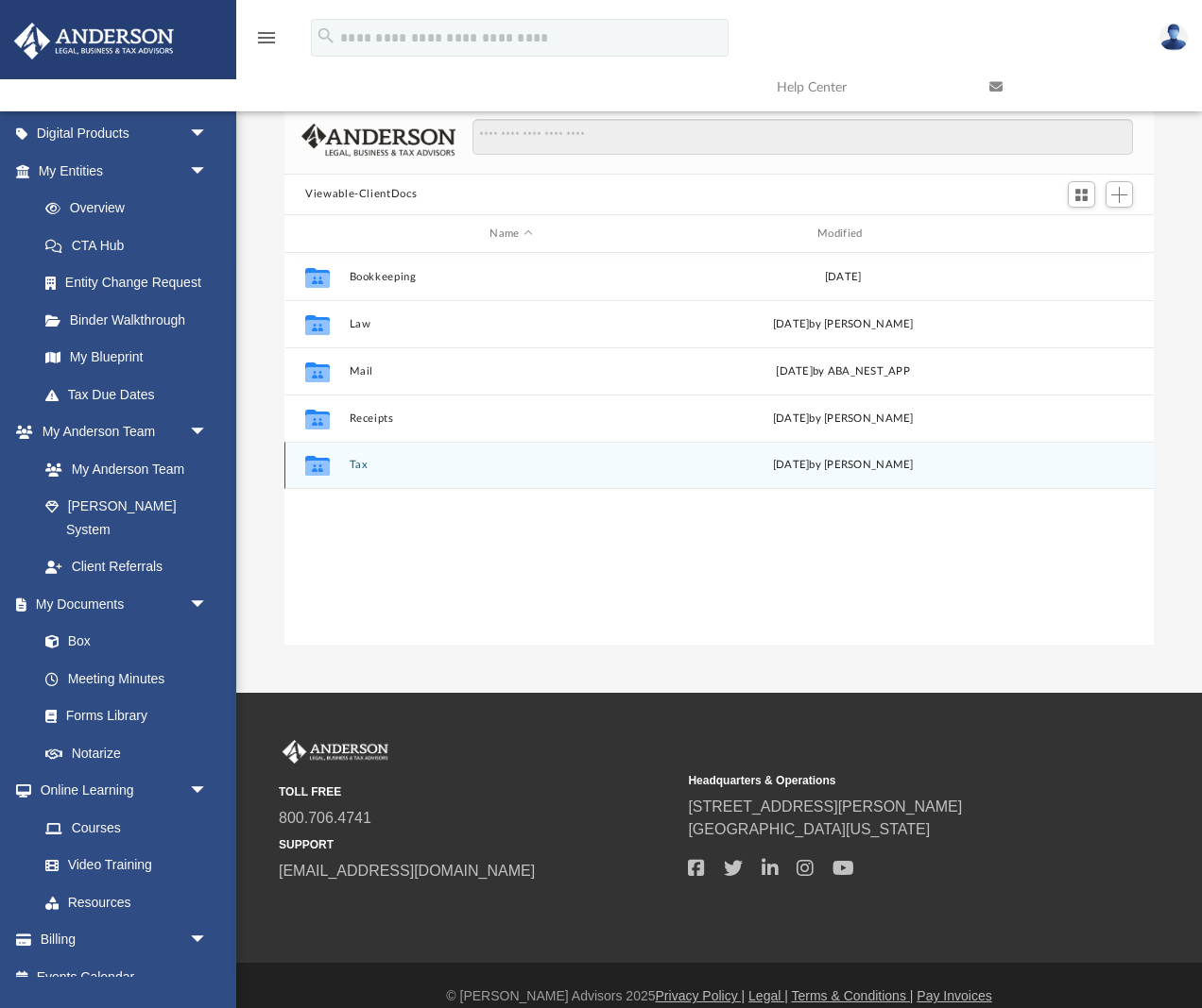
click at [362, 463] on button "Tax" at bounding box center [512, 466] width 324 height 12
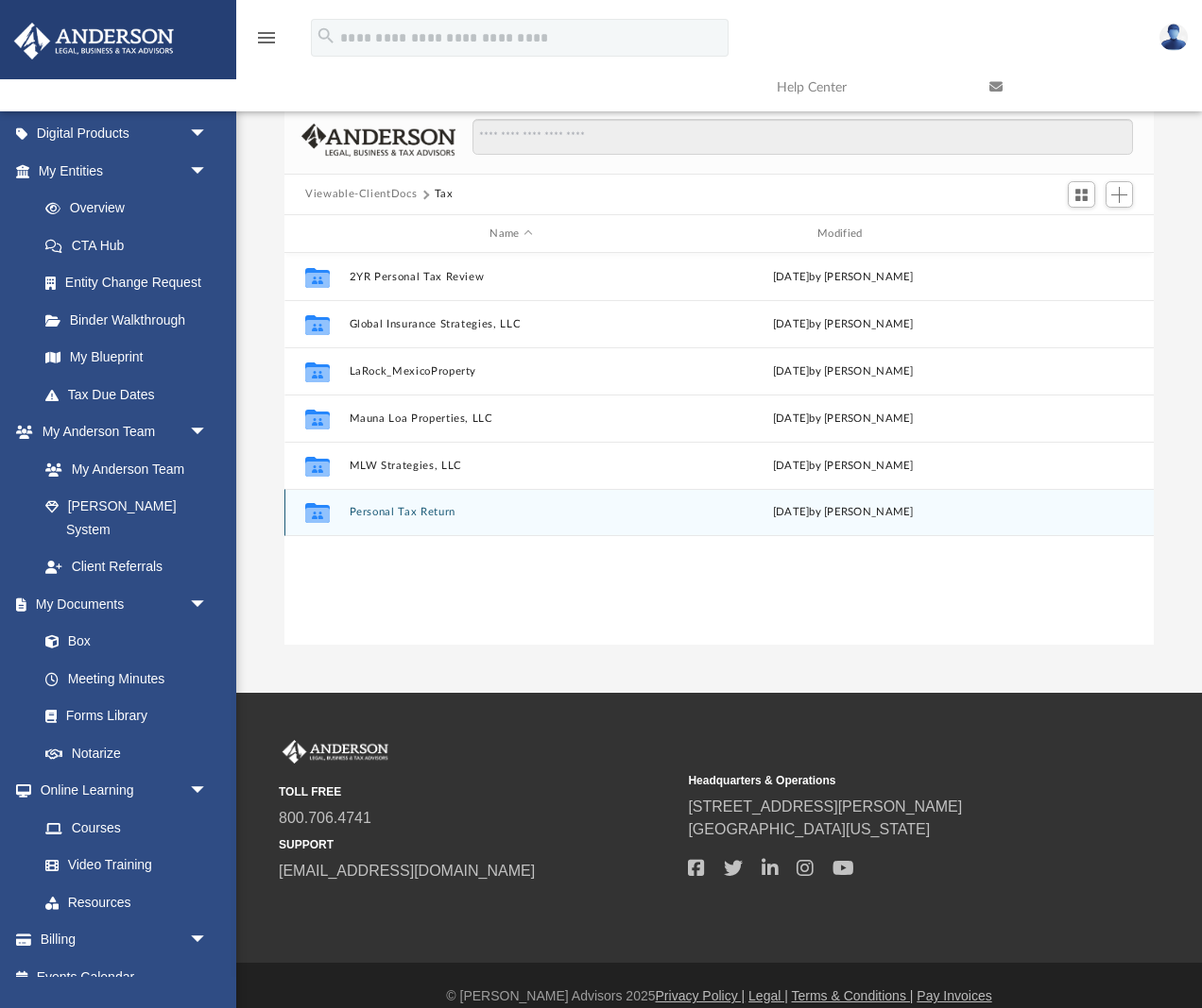
click at [378, 519] on div "Collaborated Folder Personal Tax Return today by Matthew Wade" at bounding box center [718, 513] width 869 height 47
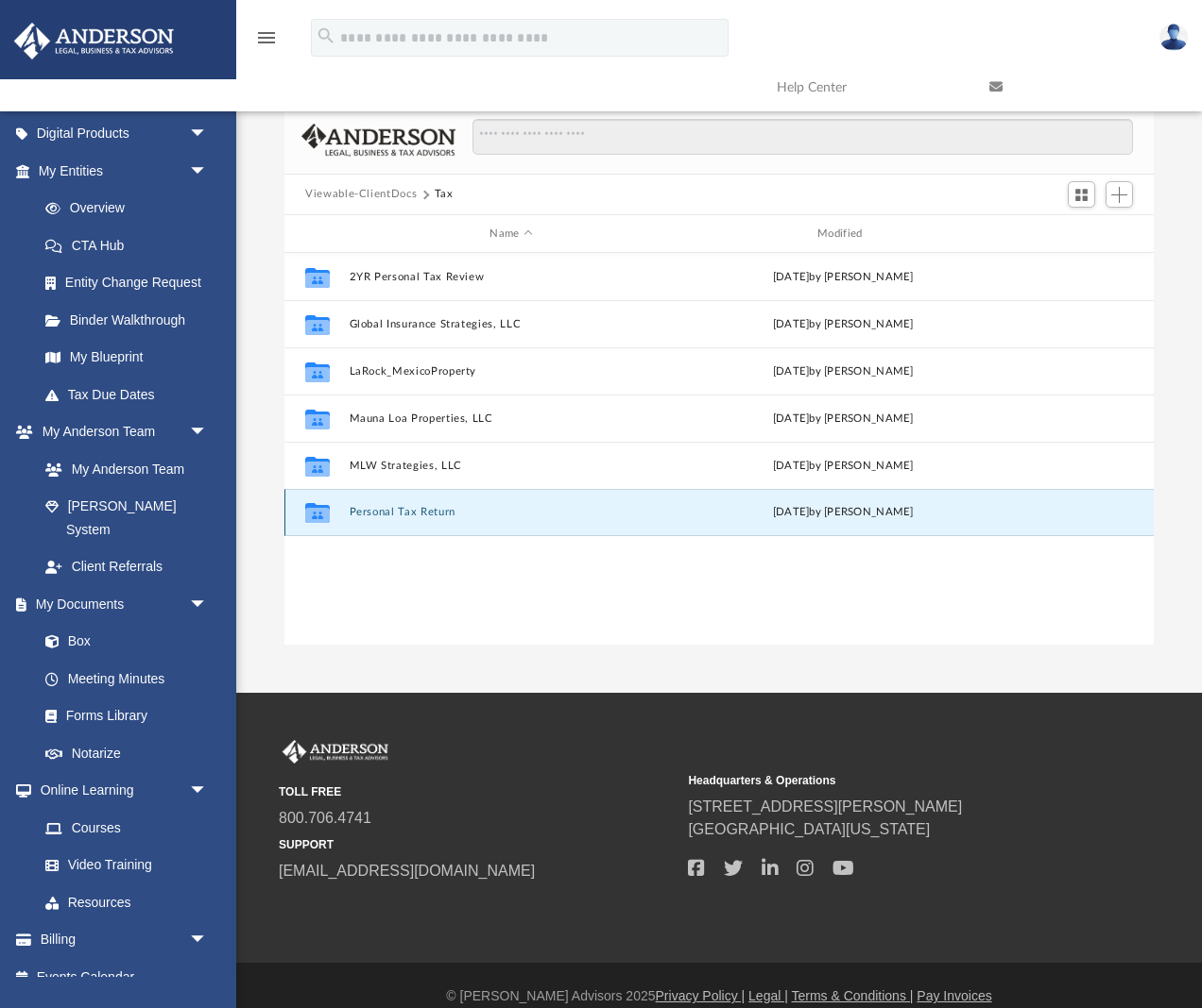
click at [378, 514] on button "Personal Tax Return" at bounding box center [512, 513] width 324 height 12
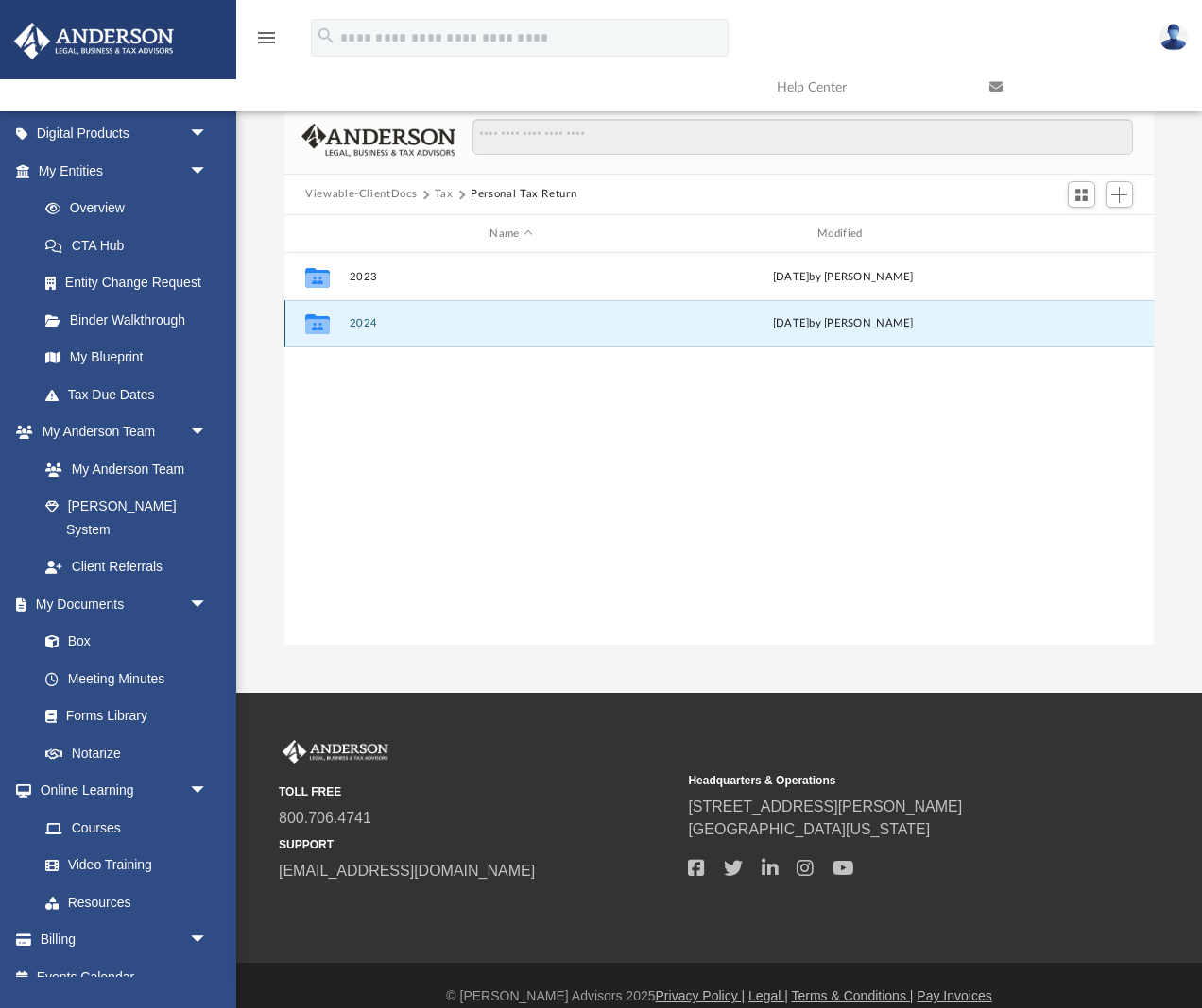
click at [363, 327] on button "2024" at bounding box center [512, 324] width 324 height 12
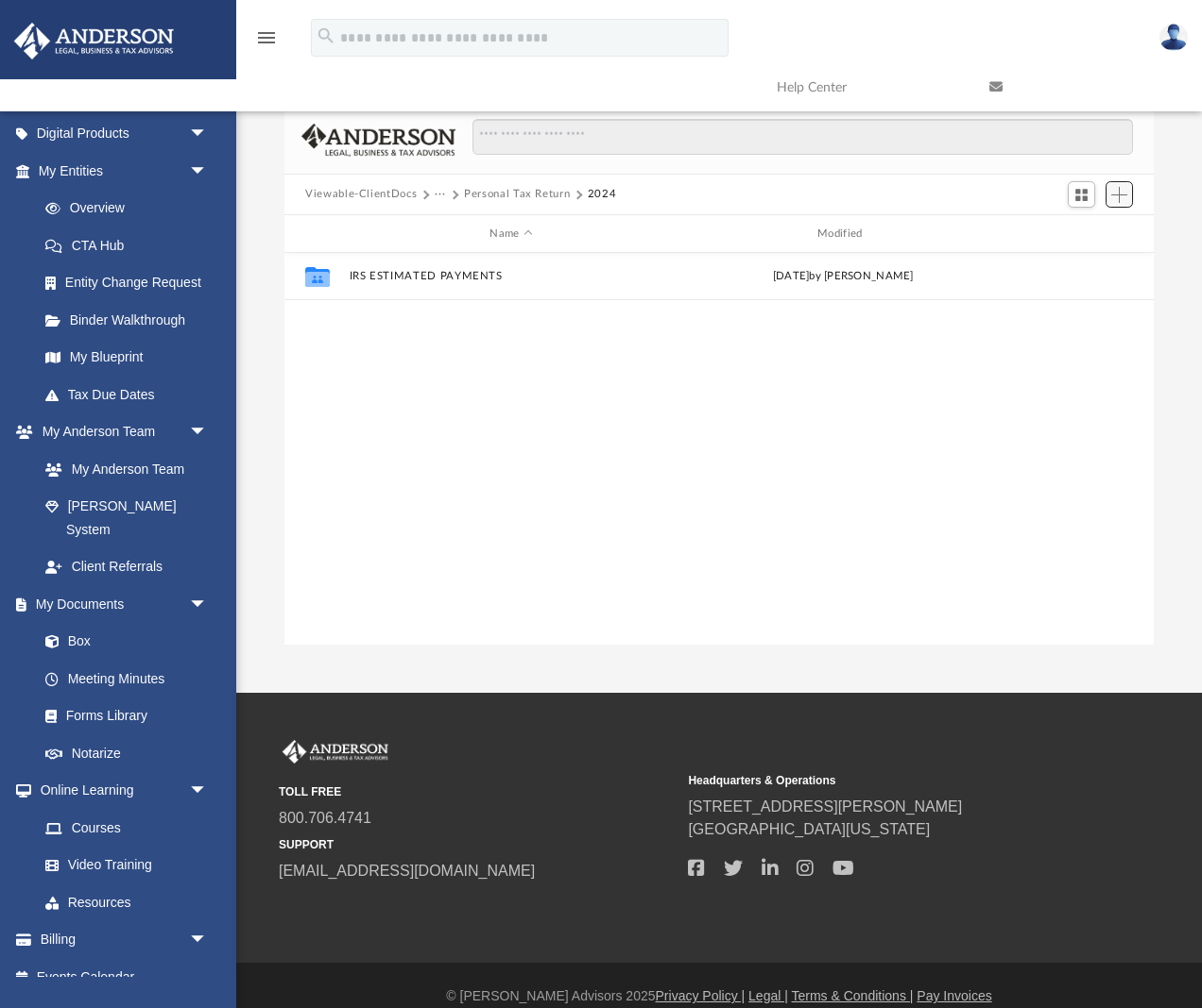
click at [1121, 196] on span "Add" at bounding box center [1118, 195] width 16 height 16
click at [1076, 258] on li "New Folder" at bounding box center [1092, 262] width 61 height 20
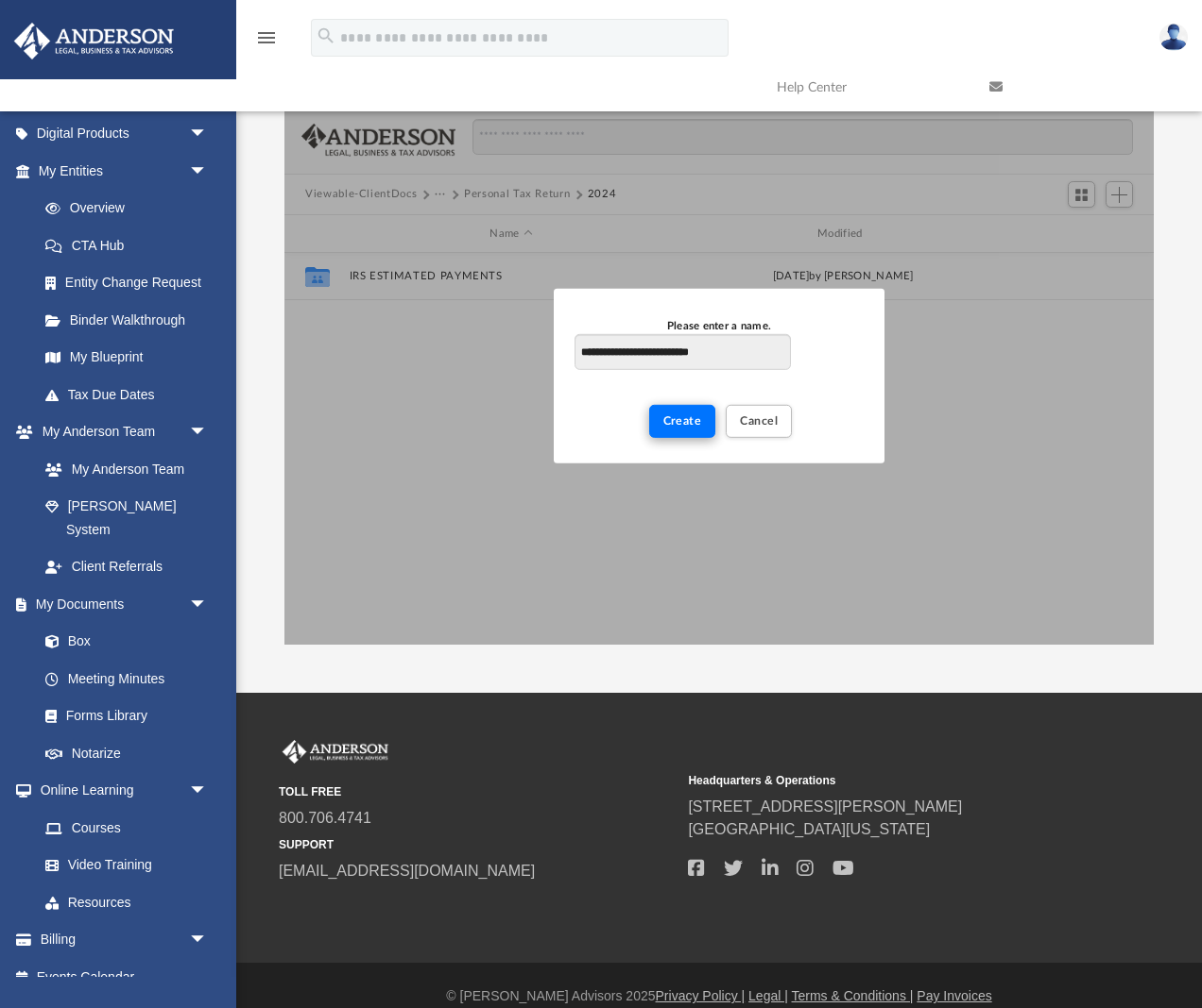
type input "**********"
click at [688, 421] on span "Create" at bounding box center [682, 421] width 38 height 12
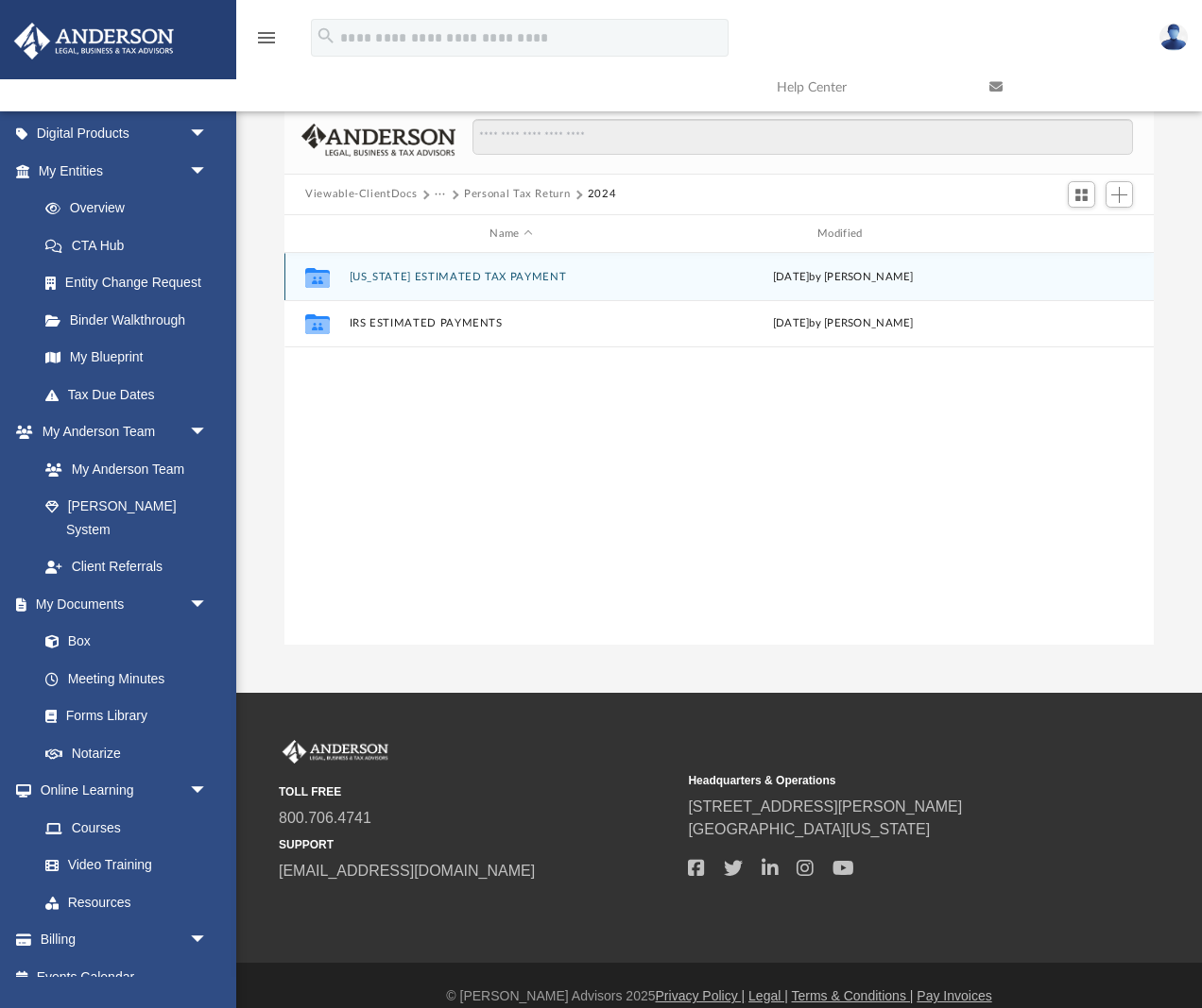
click at [383, 279] on button "HAWAII ESTIMATED TAX PAYMENT" at bounding box center [512, 277] width 324 height 12
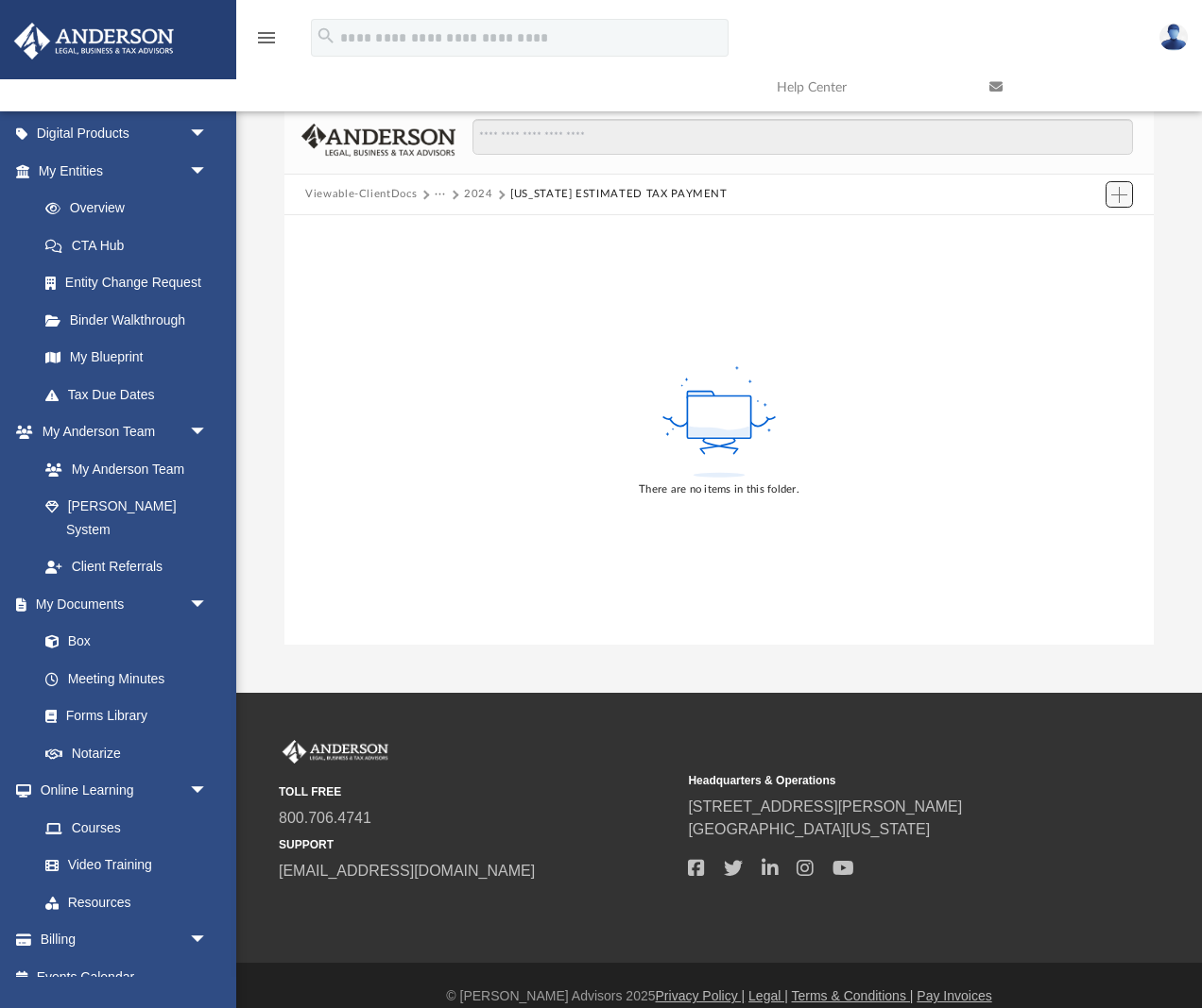
click at [1118, 194] on span "Add" at bounding box center [1118, 195] width 16 height 16
click at [1077, 232] on li "Upload" at bounding box center [1092, 233] width 61 height 20
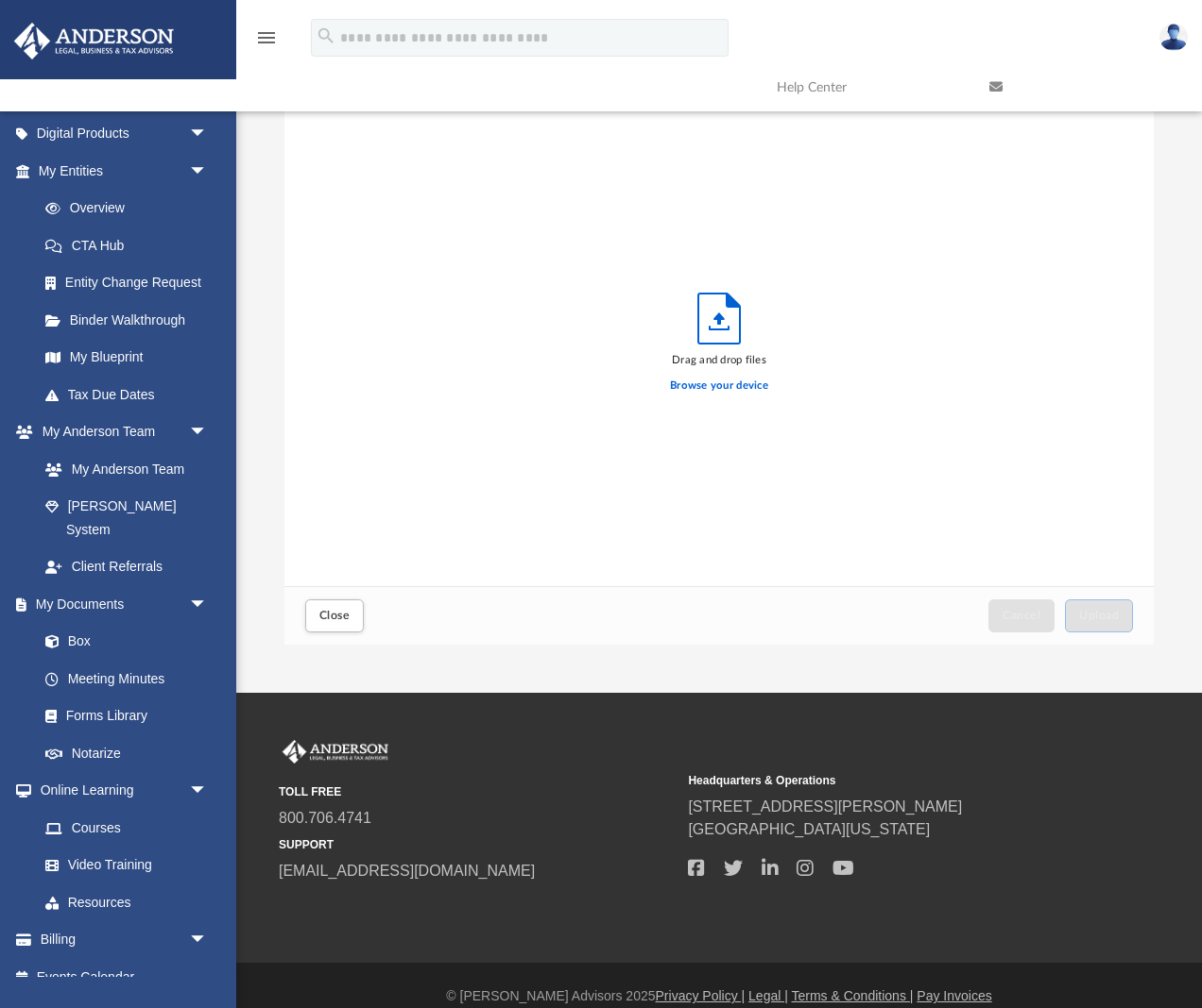
scroll to position [478, 869]
click at [717, 387] on label "Browse your device" at bounding box center [718, 385] width 98 height 17
click at [0, 0] on input "Browse your device" at bounding box center [0, 0] width 0 height 0
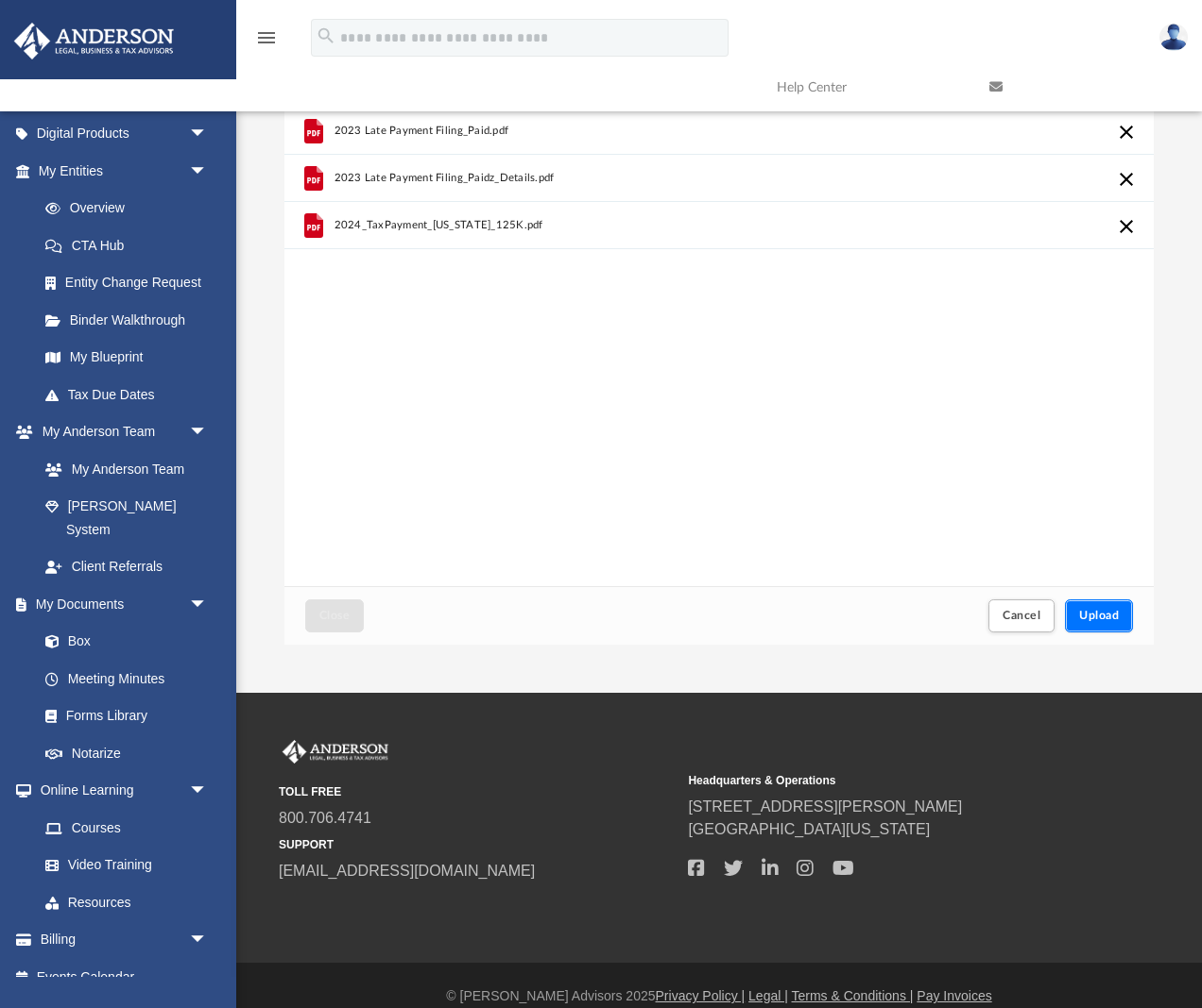
click at [1096, 611] on span "Upload" at bounding box center [1099, 616] width 39 height 12
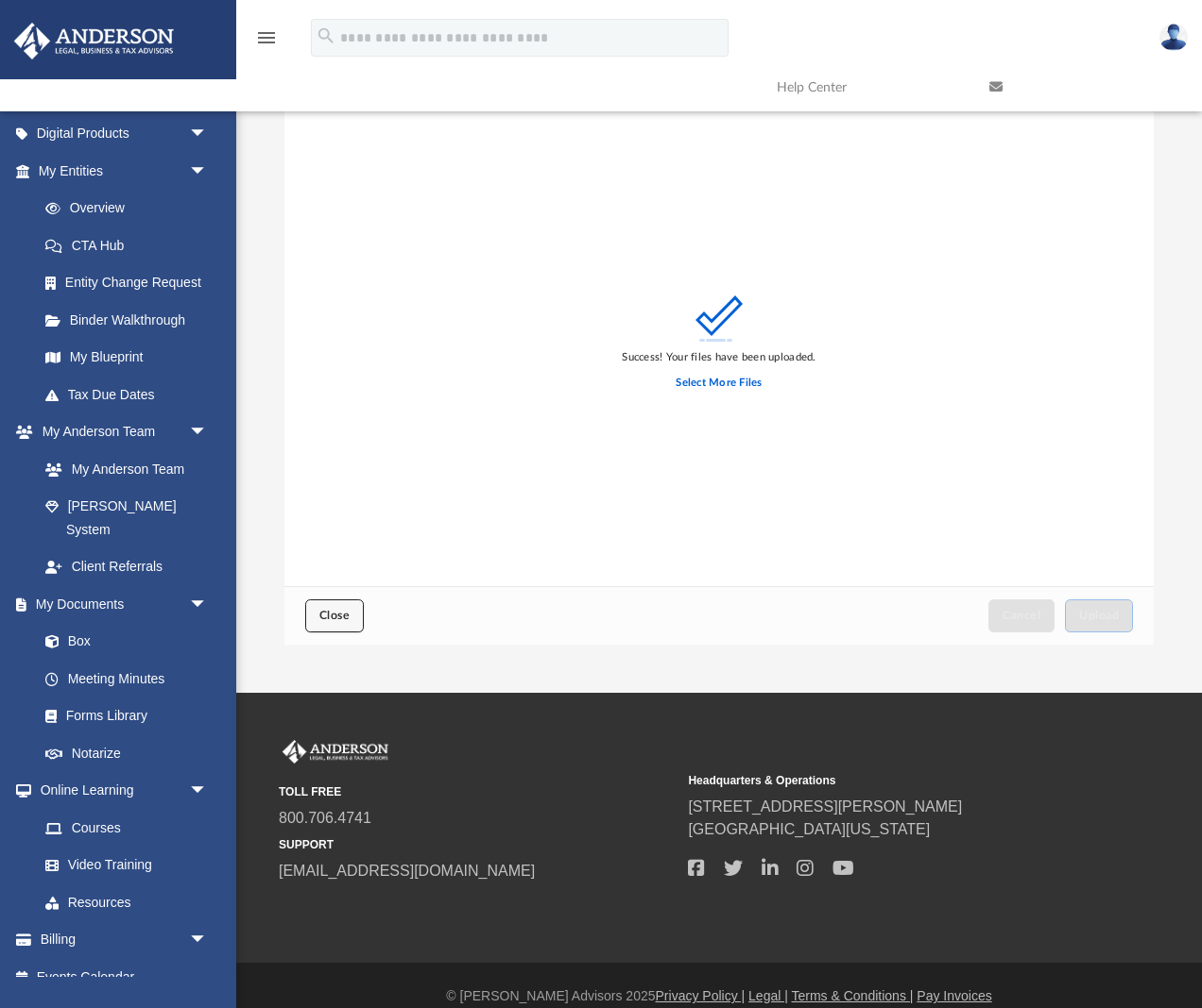
click at [340, 611] on span "Close" at bounding box center [334, 616] width 30 height 12
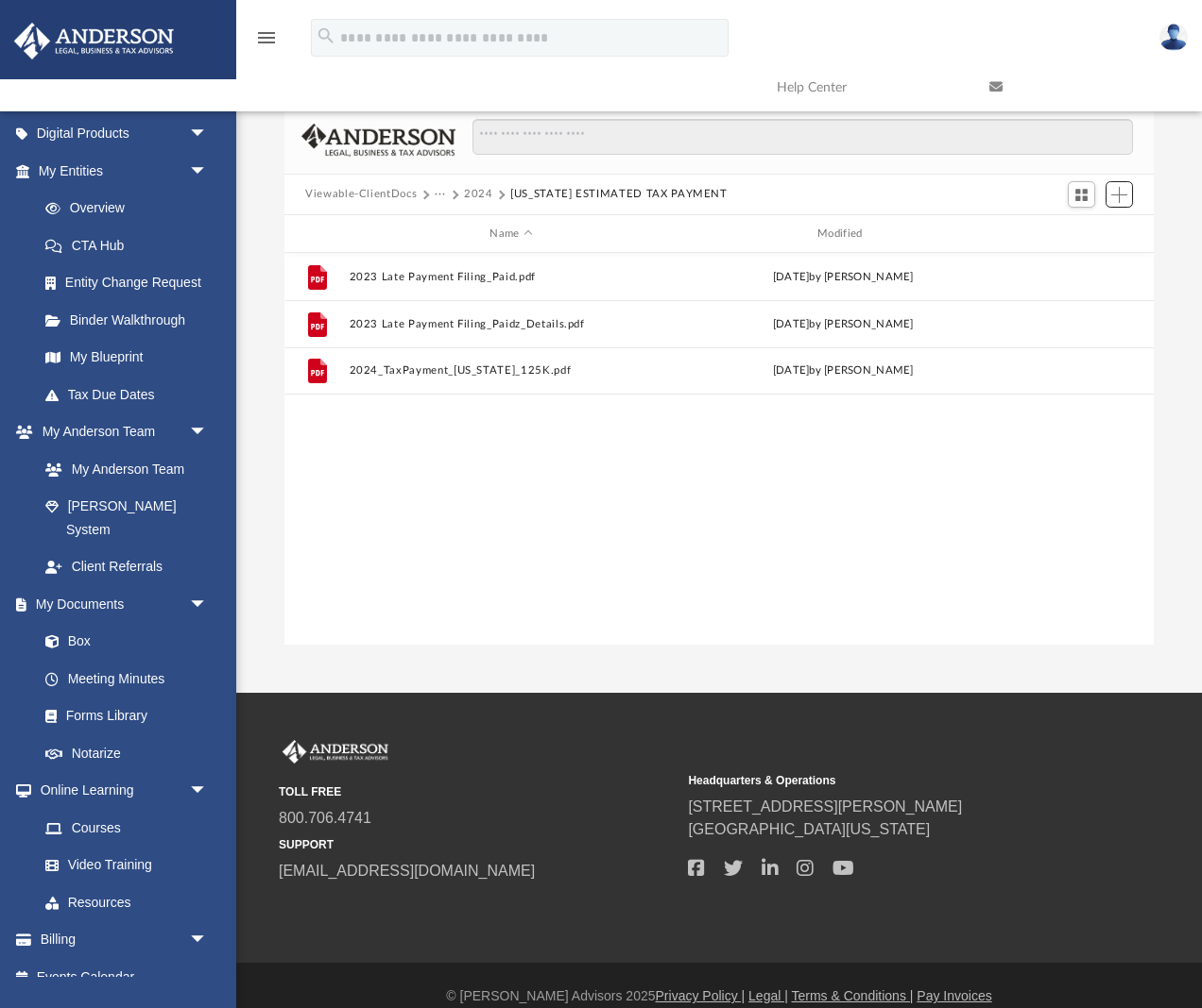
scroll to position [429, 869]
click at [468, 195] on button "2024" at bounding box center [479, 194] width 29 height 17
click at [490, 192] on button "Personal Tax Return" at bounding box center [517, 194] width 106 height 17
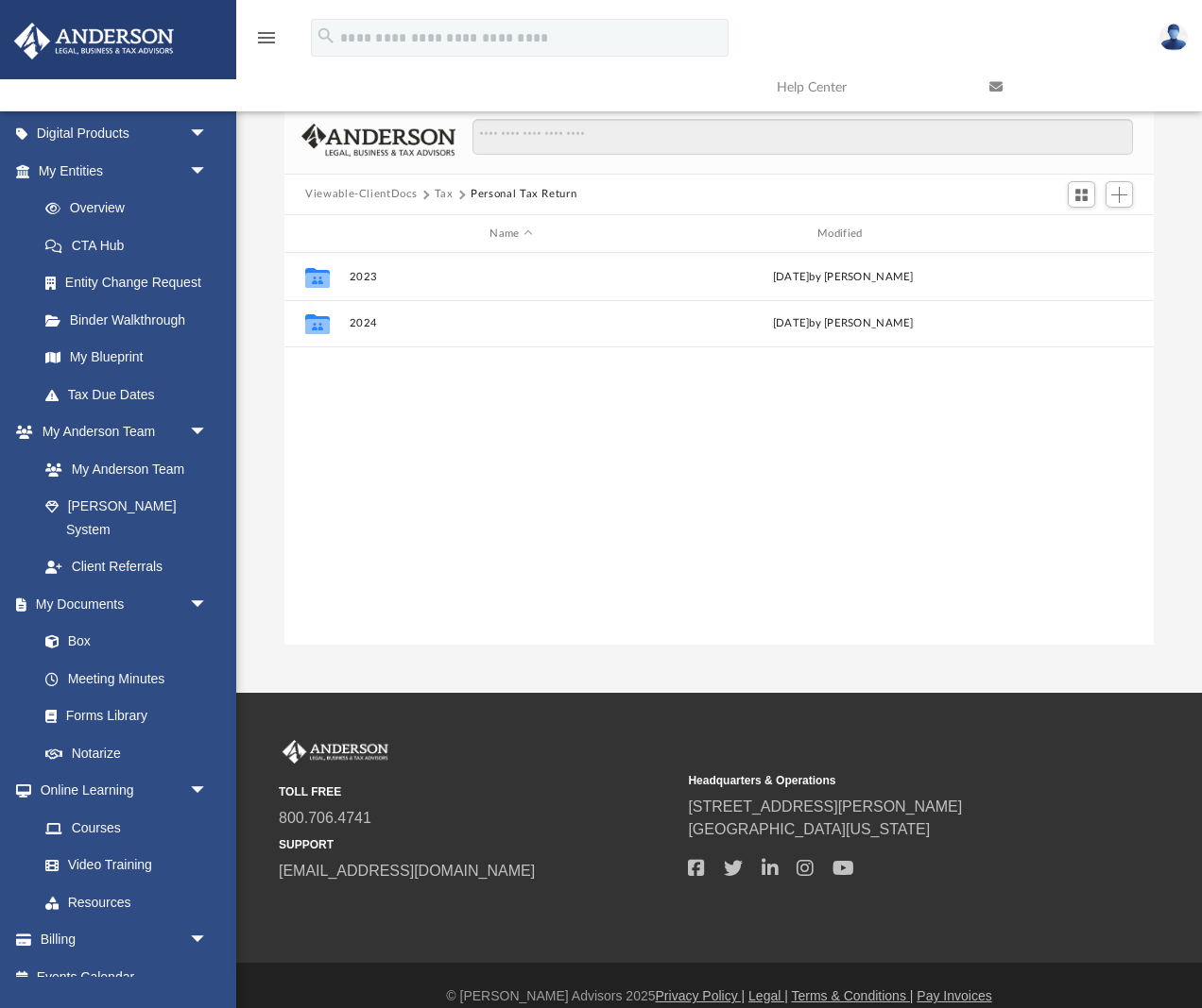
click at [448, 193] on button "Tax" at bounding box center [443, 194] width 19 height 17
